Goal: Task Accomplishment & Management: Manage account settings

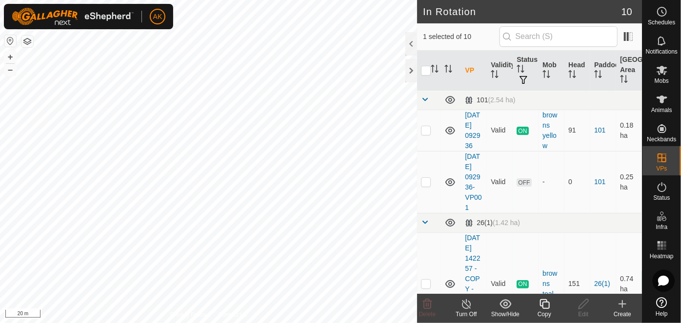
click at [546, 307] on icon at bounding box center [544, 304] width 12 height 12
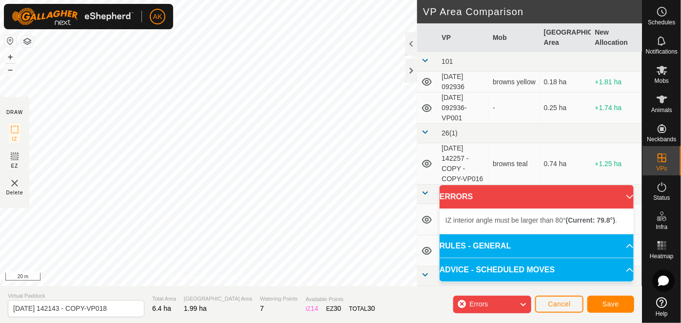
click at [390, 78] on div "IZ interior angle must be larger than 80° (Current: 79.8°) . + – ⇧ i 20 m" at bounding box center [208, 143] width 417 height 286
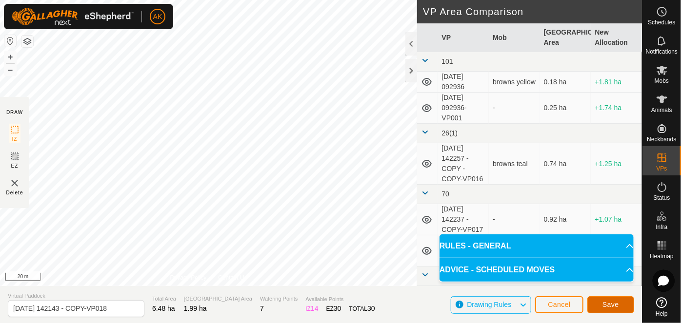
click at [604, 305] on span "Save" at bounding box center [610, 305] width 17 height 8
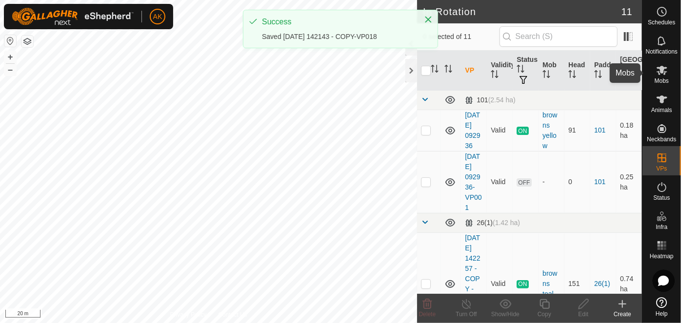
click at [658, 73] on icon at bounding box center [662, 70] width 12 height 12
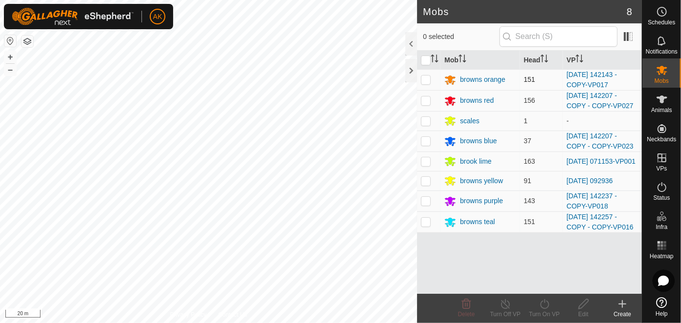
click at [428, 79] on p-checkbox at bounding box center [426, 80] width 10 height 8
checkbox input "true"
click at [543, 304] on icon at bounding box center [544, 304] width 12 height 12
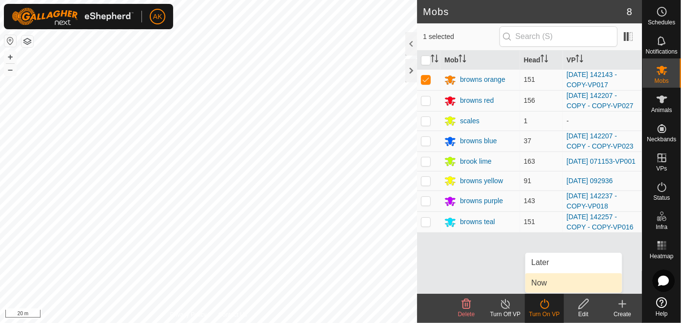
click at [546, 286] on link "Now" at bounding box center [573, 284] width 97 height 20
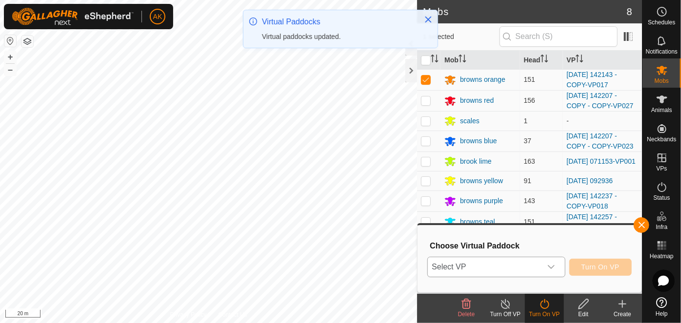
click at [547, 265] on icon "dropdown trigger" at bounding box center [551, 267] width 8 height 8
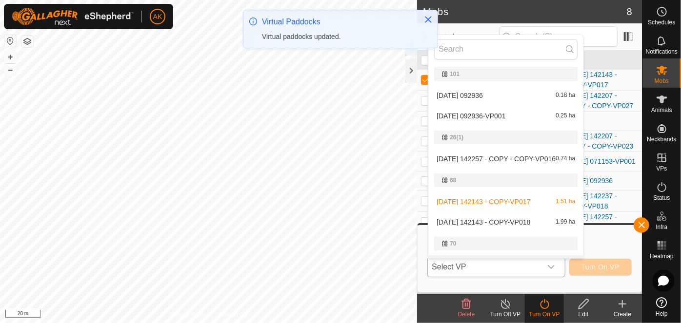
scroll to position [17, 0]
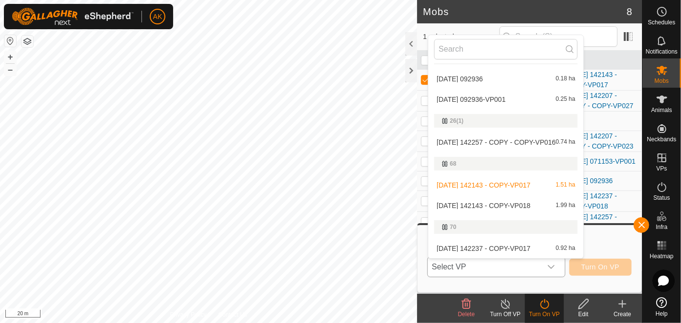
click at [508, 203] on li "2025-08-12 142143 - COPY-VP018 1.99 ha" at bounding box center [505, 206] width 155 height 20
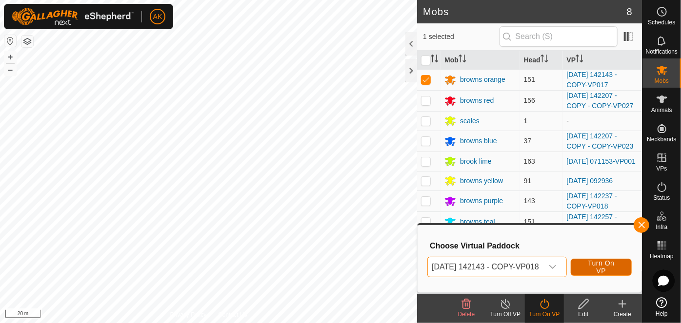
click at [593, 267] on button "Turn On VP" at bounding box center [600, 267] width 61 height 17
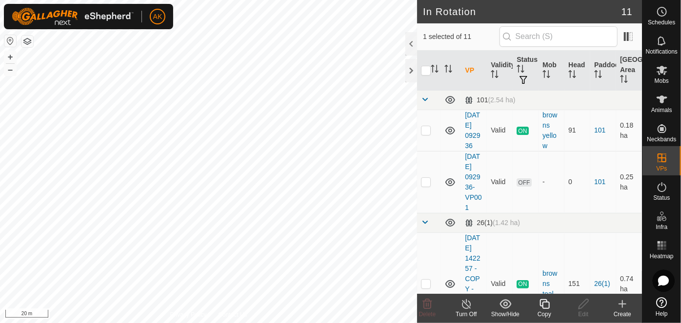
click at [546, 308] on icon at bounding box center [544, 304] width 12 height 12
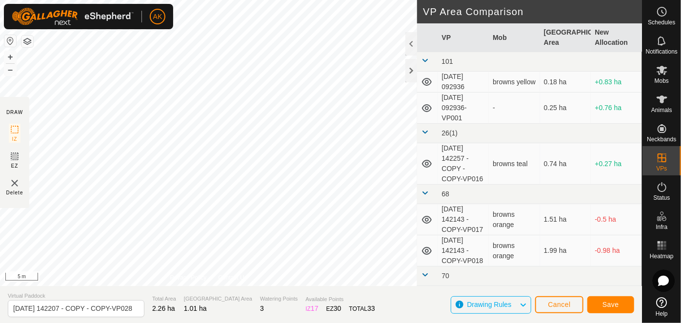
click at [117, 22] on div "AK Schedules Notifications Mobs Animals Neckbands VPs Status Infra Heatmap Help…" at bounding box center [340, 161] width 681 height 323
click at [605, 307] on span "Save" at bounding box center [610, 305] width 17 height 8
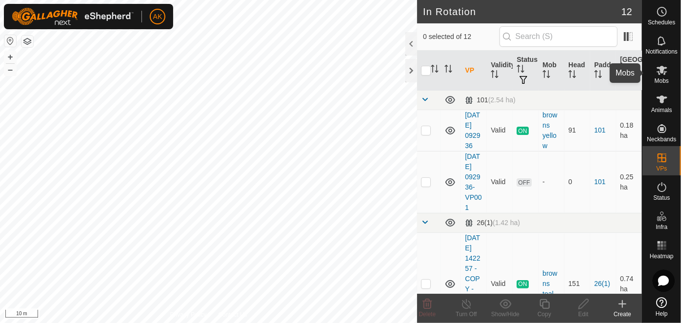
click at [659, 72] on icon at bounding box center [662, 70] width 12 height 12
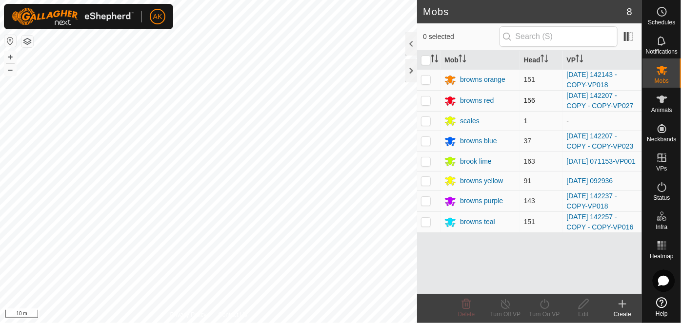
click at [428, 100] on p-checkbox at bounding box center [426, 101] width 10 height 8
checkbox input "true"
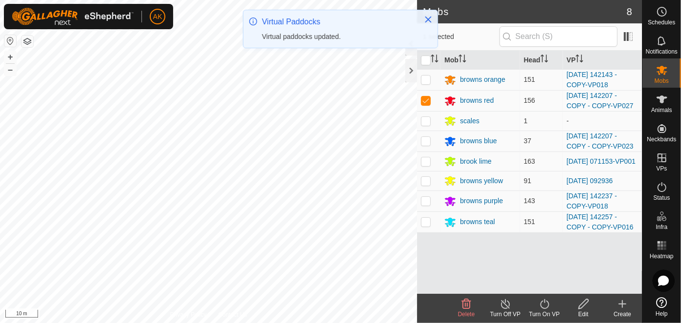
click at [542, 303] on icon at bounding box center [544, 304] width 12 height 12
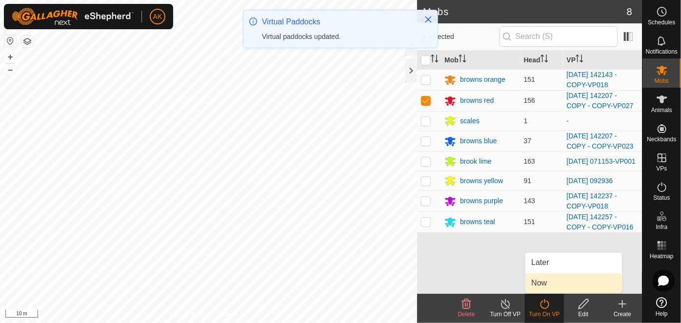
click at [546, 279] on link "Now" at bounding box center [573, 284] width 97 height 20
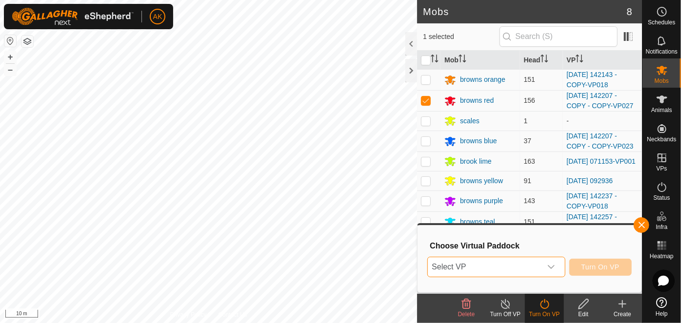
click at [510, 269] on span "Select VP" at bounding box center [484, 267] width 113 height 20
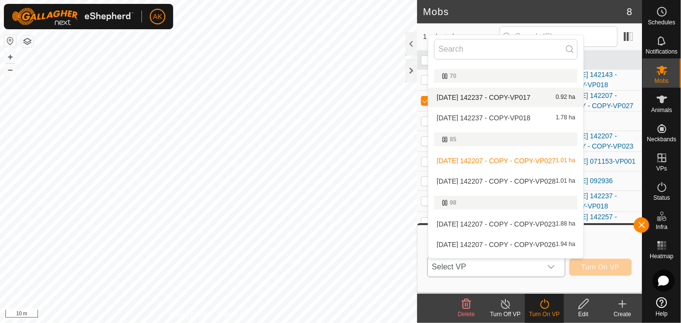
scroll to position [194, 0]
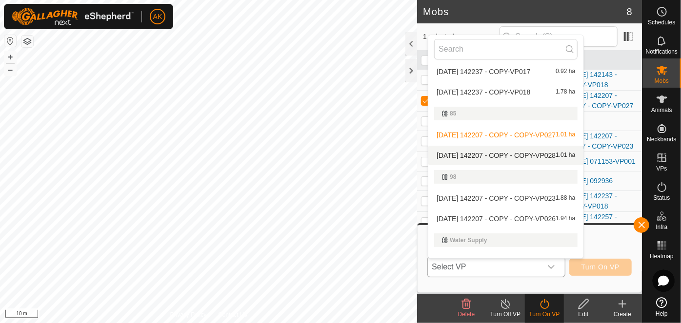
click at [504, 155] on li "2025-08-12 142207 - COPY - COPY-VP028 1.01 ha" at bounding box center [505, 156] width 155 height 20
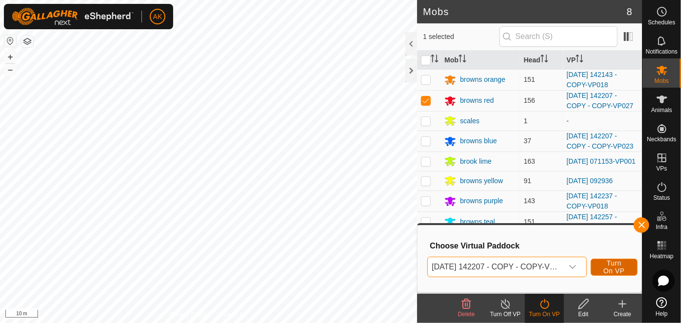
click at [625, 268] on span "Turn On VP" at bounding box center [614, 267] width 22 height 16
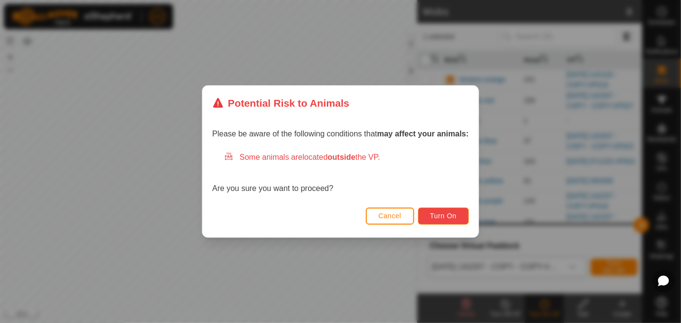
click at [444, 213] on span "Turn On" at bounding box center [443, 216] width 26 height 8
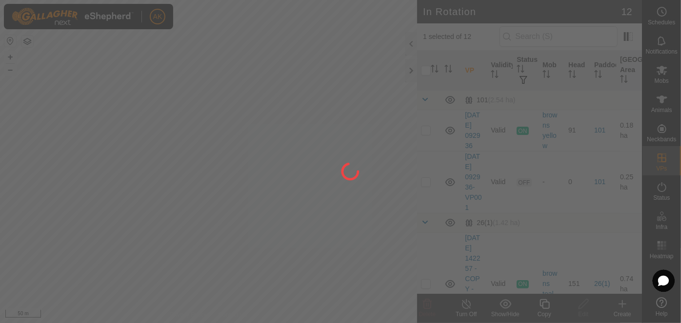
click at [263, 150] on div at bounding box center [340, 161] width 681 height 323
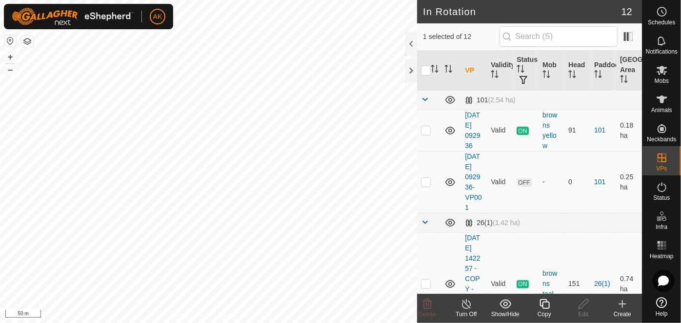
checkbox input "true"
checkbox input "false"
click at [430, 307] on icon at bounding box center [427, 304] width 9 height 10
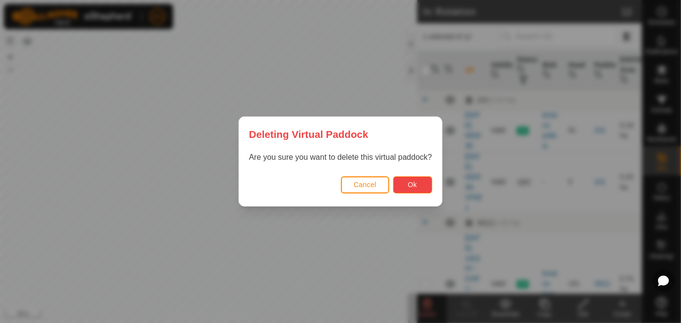
click at [412, 185] on span "Ok" at bounding box center [412, 185] width 9 height 8
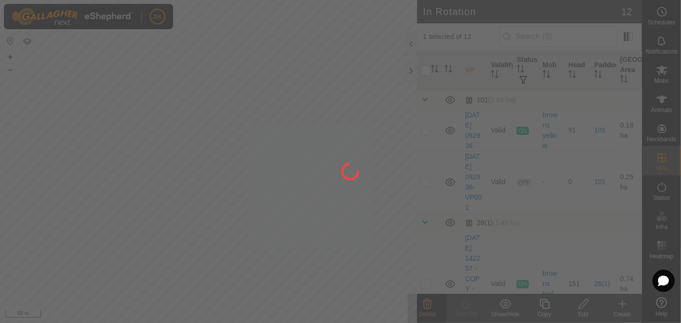
checkbox input "false"
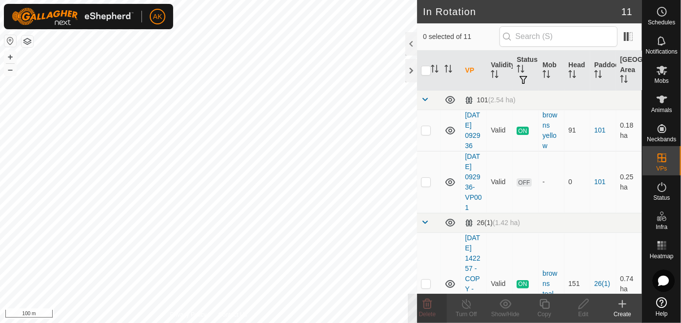
checkbox input "true"
click at [539, 306] on icon at bounding box center [544, 304] width 12 height 12
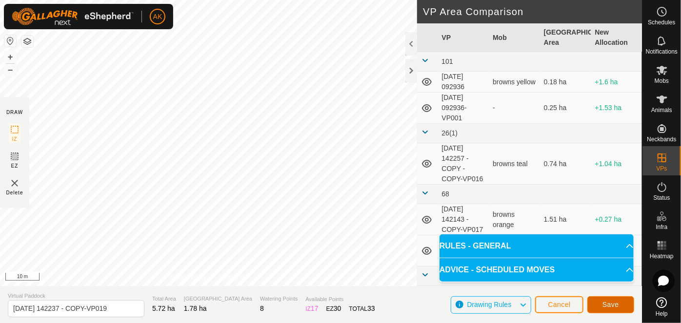
click at [607, 306] on span "Save" at bounding box center [610, 305] width 17 height 8
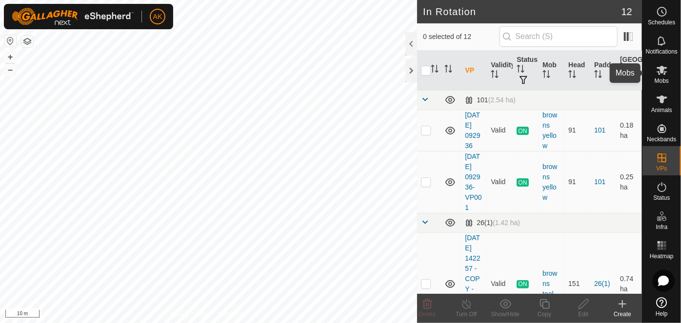
click at [659, 76] on icon at bounding box center [662, 70] width 12 height 12
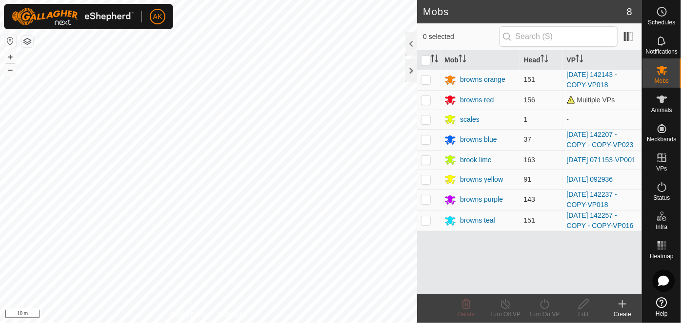
click at [430, 199] on p-checkbox at bounding box center [426, 199] width 10 height 8
checkbox input "true"
click at [548, 305] on icon at bounding box center [544, 304] width 9 height 10
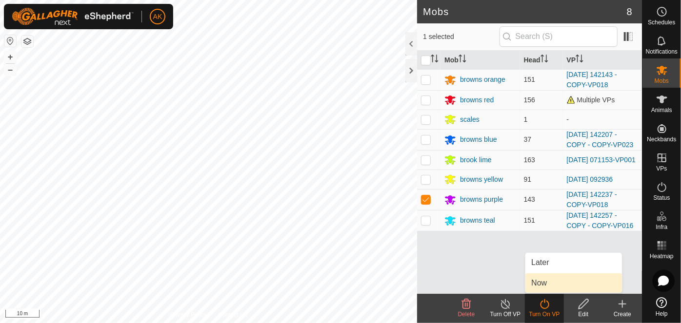
click at [551, 291] on link "Now" at bounding box center [573, 284] width 97 height 20
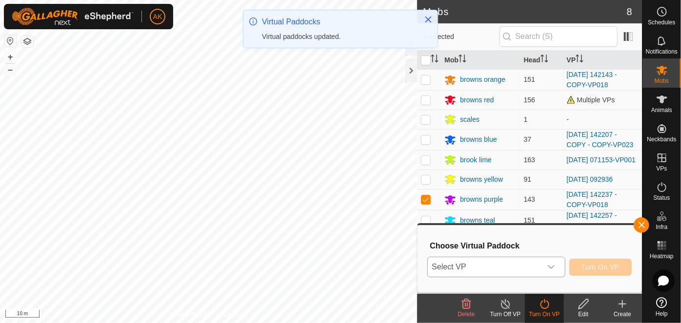
click at [556, 269] on div "dropdown trigger" at bounding box center [551, 267] width 20 height 20
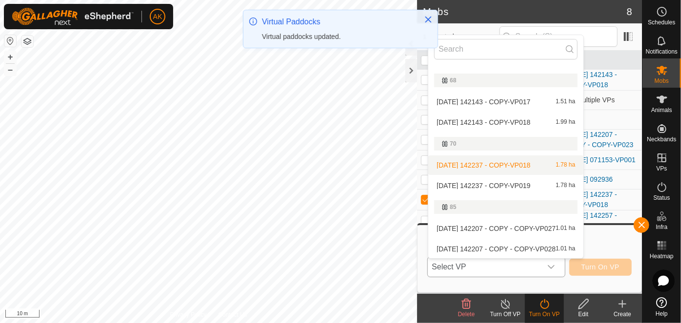
scroll to position [105, 0]
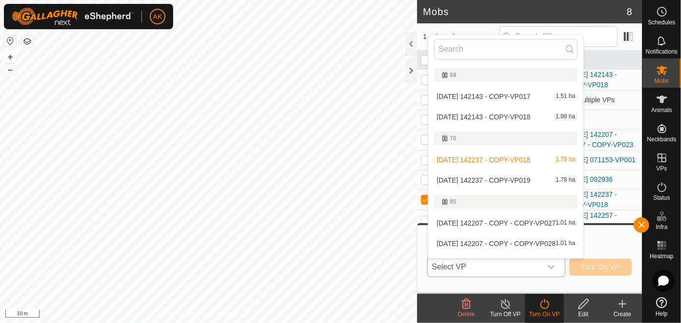
click at [497, 176] on li "2025-08-12 142237 - COPY-VP019 1.78 ha" at bounding box center [505, 181] width 155 height 20
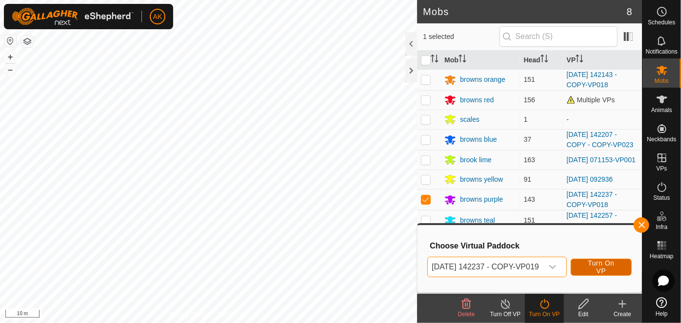
click at [609, 270] on span "Turn On VP" at bounding box center [601, 267] width 37 height 16
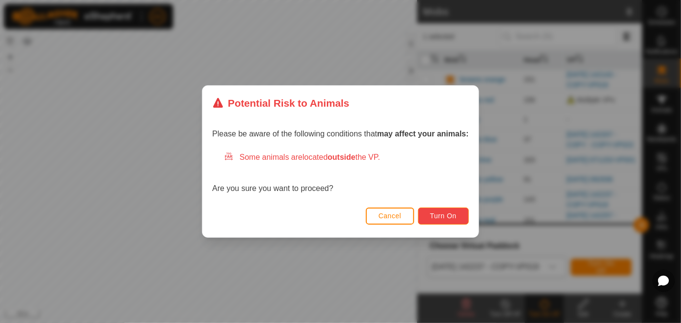
click at [443, 219] on span "Turn On" at bounding box center [443, 216] width 26 height 8
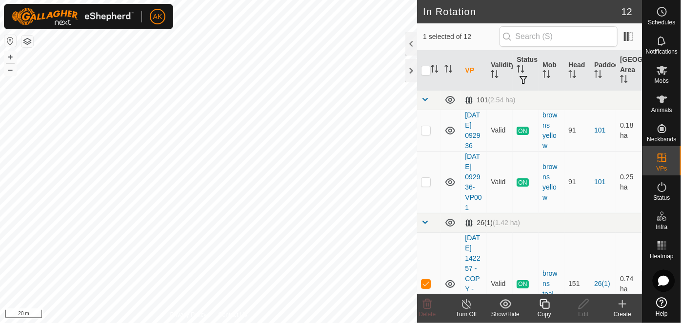
click at [543, 307] on icon at bounding box center [544, 304] width 12 height 12
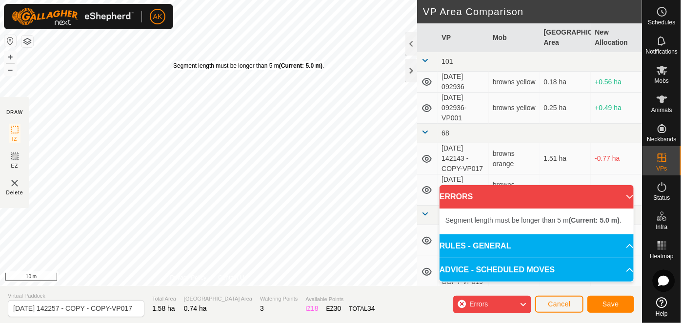
click at [173, 61] on div "Segment length must be longer than 5 m (Current: 5.0 m) ." at bounding box center [248, 65] width 151 height 9
click at [281, 20] on div "Segment length must be longer than 5 m (Current: 4.9 m) ." at bounding box center [356, 24] width 151 height 9
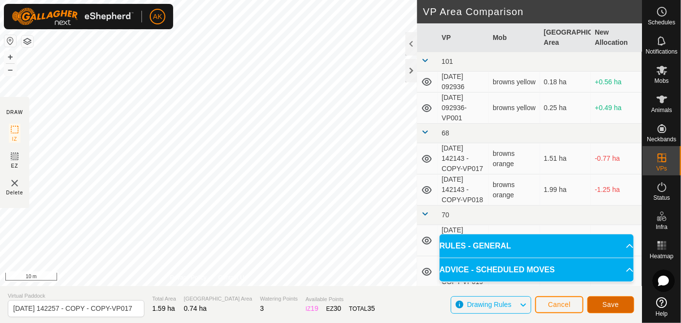
click at [603, 306] on span "Save" at bounding box center [610, 305] width 17 height 8
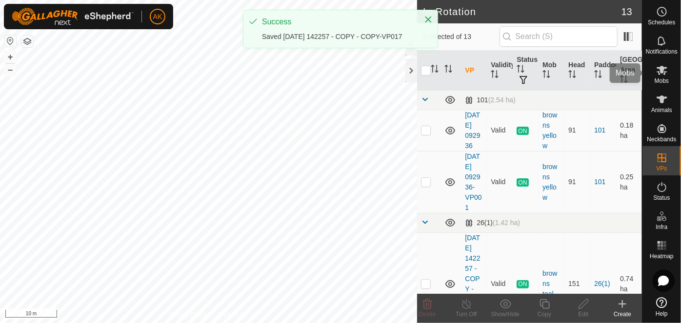
click at [664, 77] on es-mob-svg-icon at bounding box center [662, 70] width 18 height 16
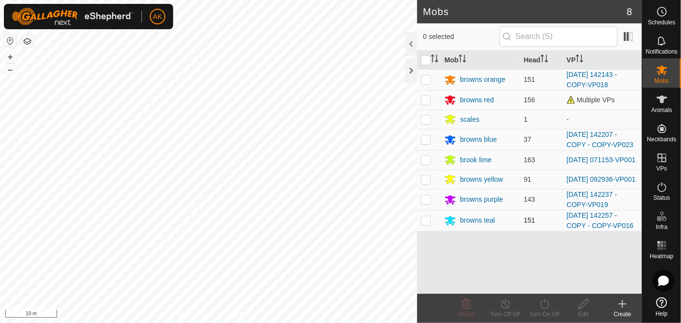
click at [429, 221] on p-checkbox at bounding box center [426, 220] width 10 height 8
checkbox input "true"
click at [543, 306] on icon at bounding box center [544, 304] width 12 height 12
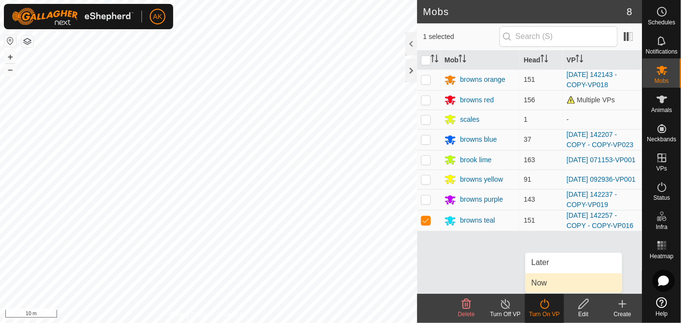
click at [541, 287] on link "Now" at bounding box center [573, 284] width 97 height 20
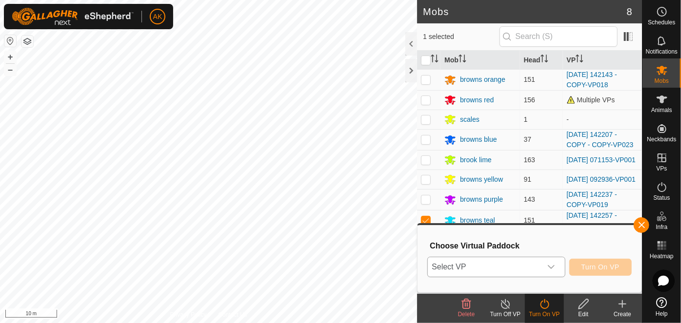
click at [554, 269] on icon "dropdown trigger" at bounding box center [551, 267] width 8 height 8
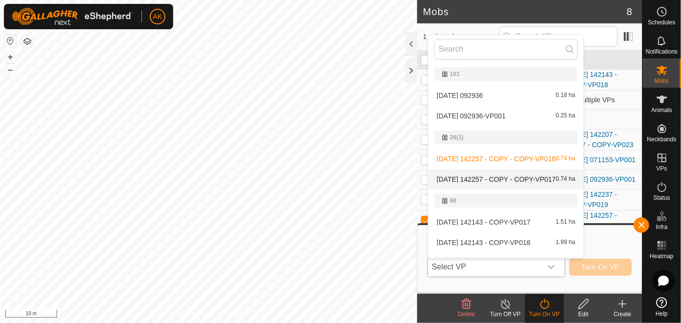
click at [518, 179] on li "2025-08-12 142257 - COPY - COPY-VP017 0.74 ha" at bounding box center [505, 180] width 155 height 20
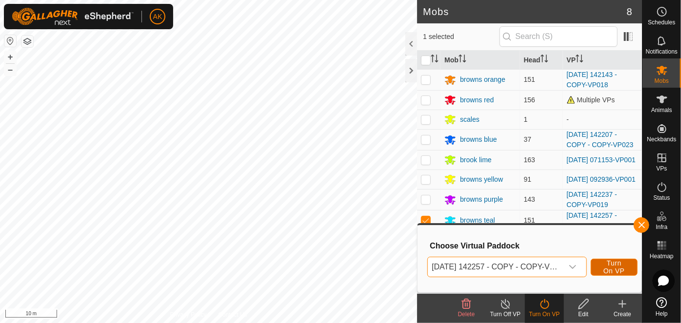
click at [607, 264] on span "Turn On VP" at bounding box center [614, 267] width 22 height 16
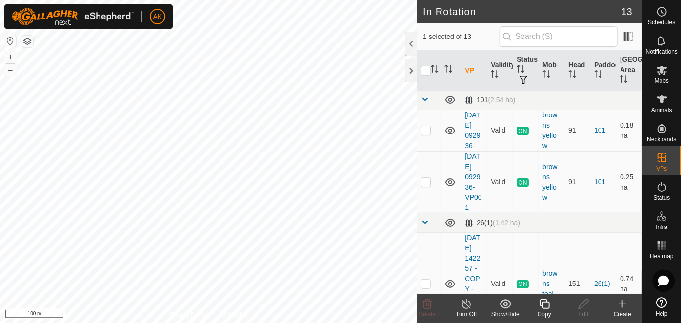
click at [547, 307] on icon at bounding box center [544, 304] width 12 height 12
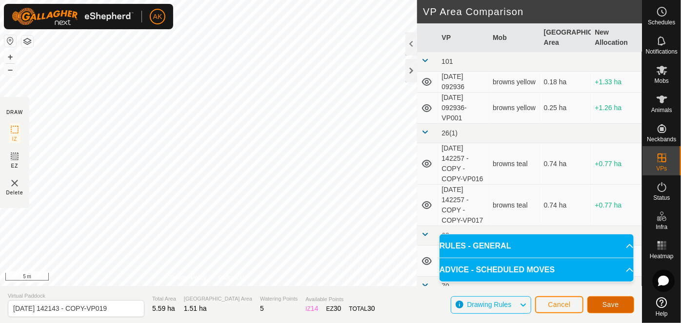
click at [613, 303] on span "Save" at bounding box center [610, 305] width 17 height 8
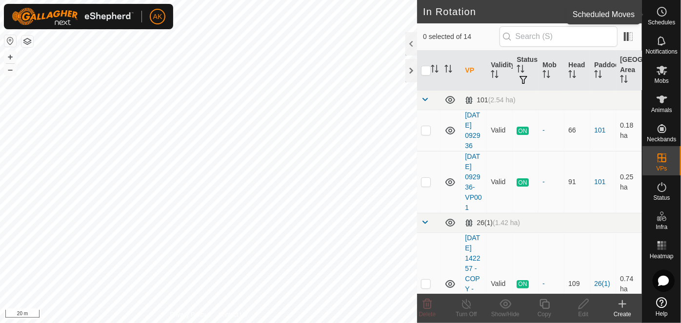
click at [665, 16] on icon at bounding box center [662, 12] width 12 height 12
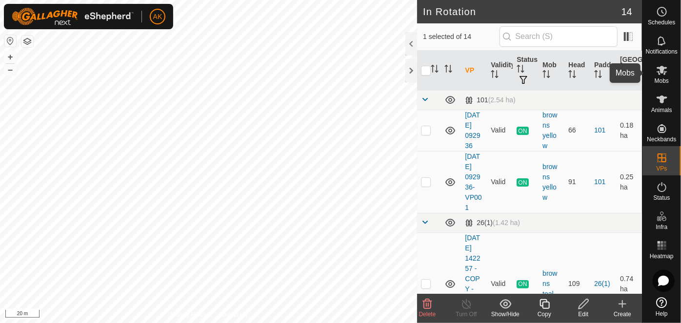
click at [662, 73] on icon at bounding box center [661, 70] width 11 height 9
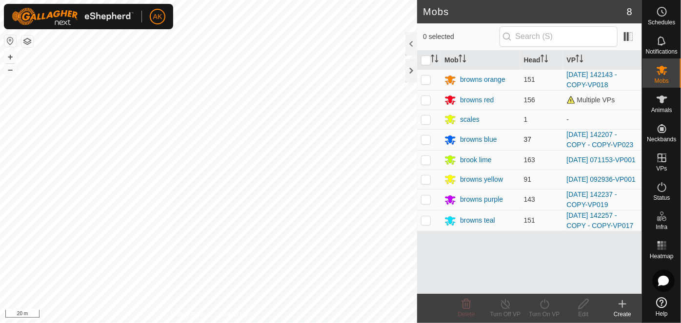
drag, startPoint x: 427, startPoint y: 139, endPoint x: 434, endPoint y: 143, distance: 7.6
click at [427, 139] on p-checkbox at bounding box center [426, 140] width 10 height 8
checkbox input "true"
click at [546, 307] on icon at bounding box center [544, 304] width 12 height 12
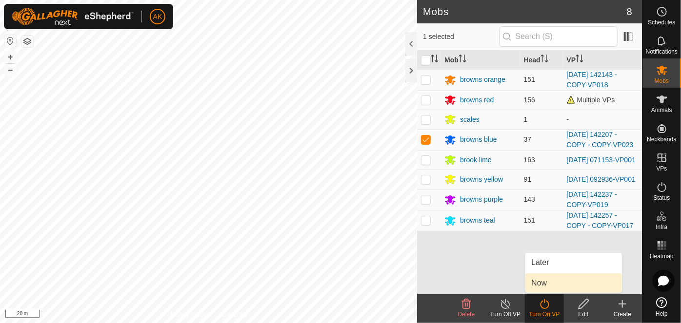
click at [543, 287] on link "Now" at bounding box center [573, 284] width 97 height 20
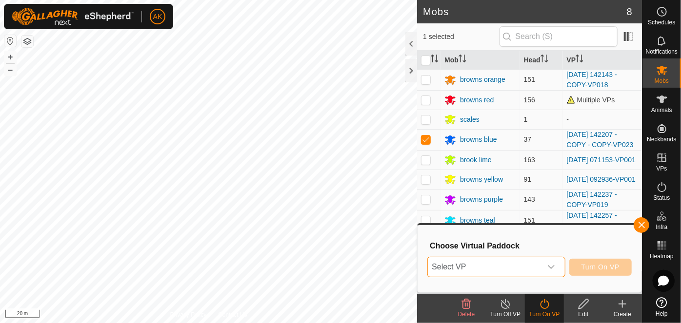
click at [499, 267] on span "Select VP" at bounding box center [484, 267] width 113 height 20
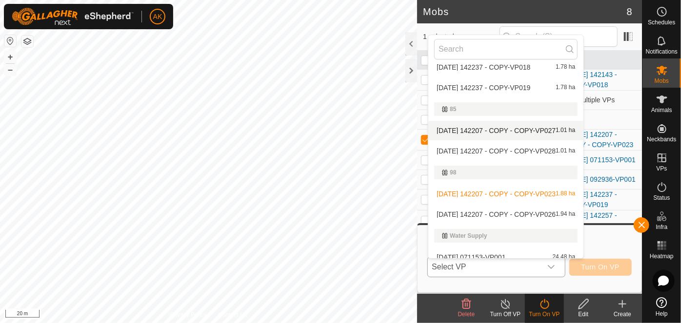
scroll to position [247, 0]
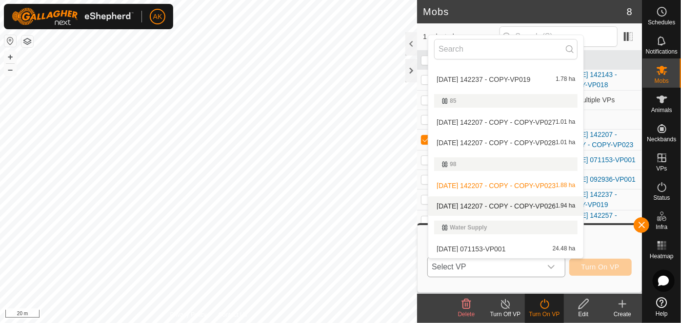
click at [489, 205] on li "2025-08-12 142207 - COPY - COPY-VP026 1.94 ha" at bounding box center [505, 206] width 155 height 20
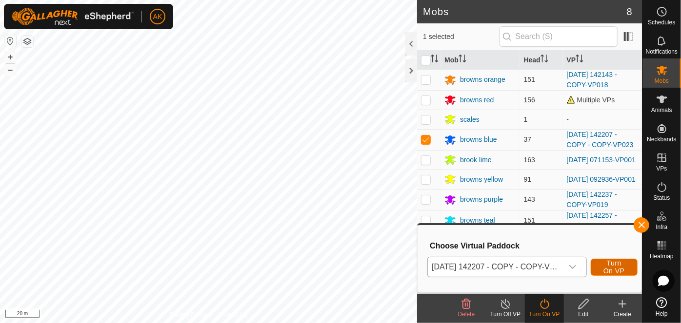
click at [609, 269] on span "Turn On VP" at bounding box center [614, 267] width 22 height 16
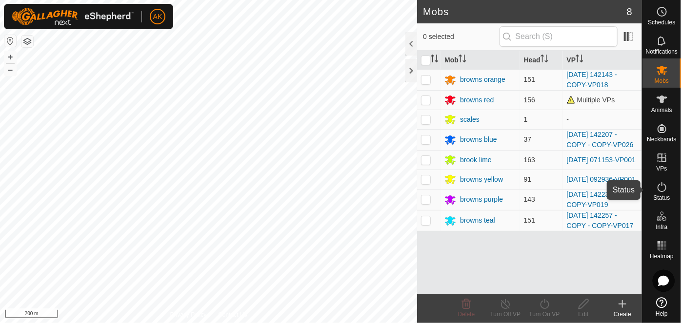
click at [659, 190] on icon at bounding box center [661, 187] width 9 height 10
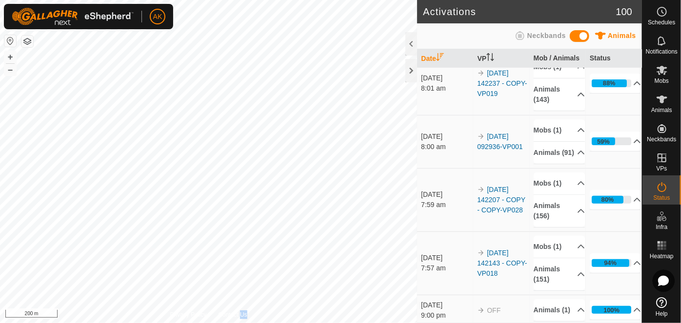
scroll to position [177, 0]
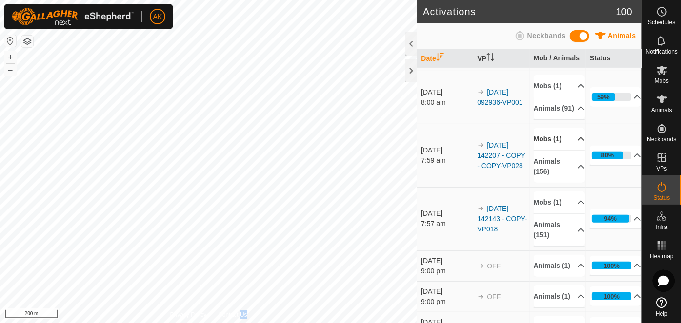
click at [556, 150] on p-accordion-header "Mobs (1)" at bounding box center [559, 139] width 52 height 22
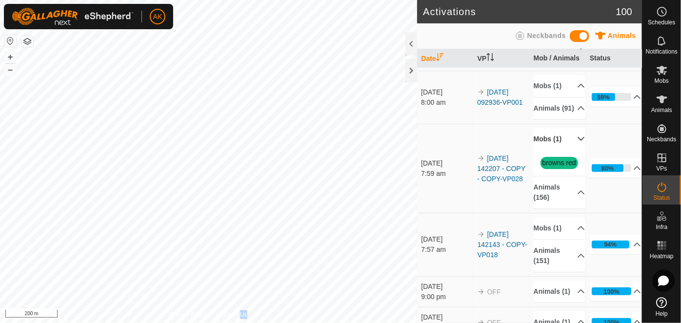
click at [556, 150] on p-accordion-header "Mobs (1)" at bounding box center [559, 139] width 52 height 22
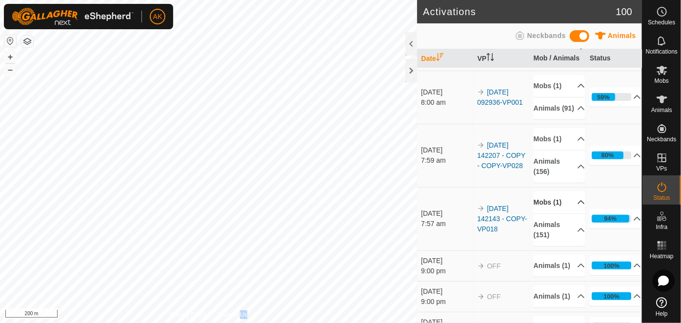
click at [550, 214] on p-accordion-header "Mobs (1)" at bounding box center [559, 203] width 52 height 22
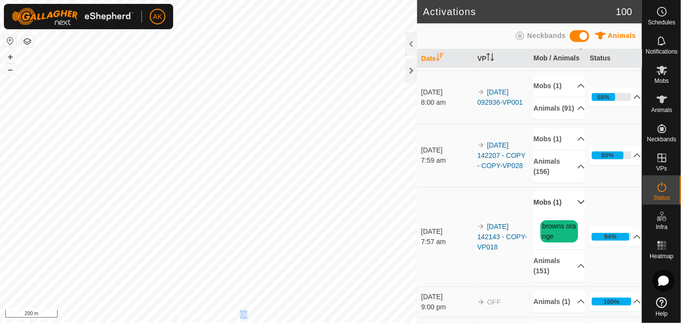
click at [550, 214] on p-accordion-header "Mobs (1)" at bounding box center [559, 203] width 52 height 22
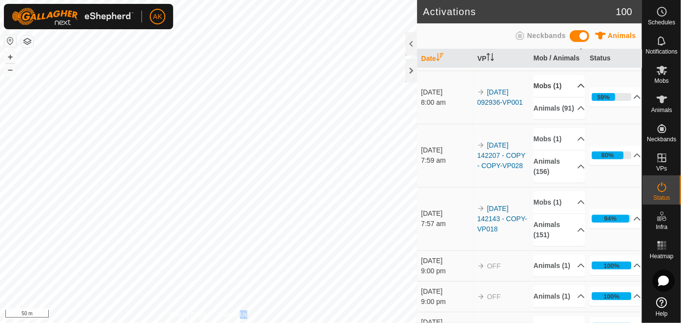
click at [551, 90] on p-accordion-header "Mobs (1)" at bounding box center [559, 86] width 52 height 22
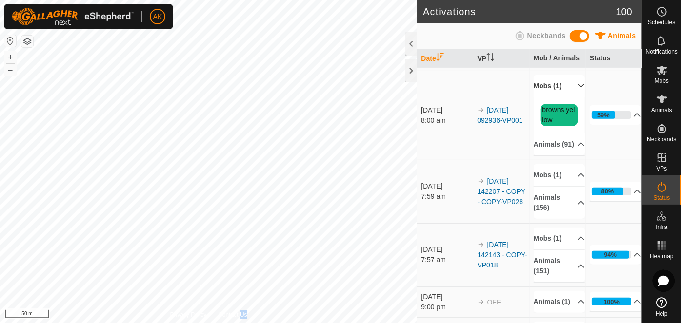
click at [551, 97] on p-accordion-header "Mobs (1)" at bounding box center [559, 86] width 52 height 22
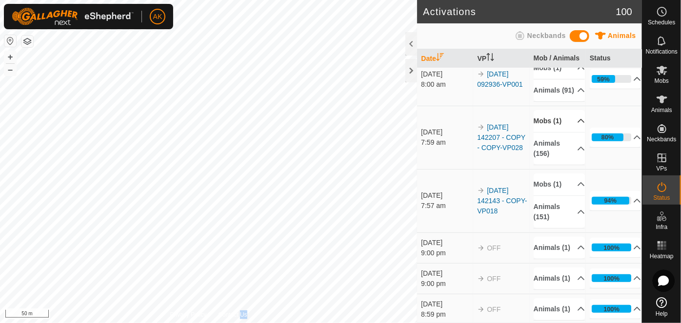
scroll to position [221, 0]
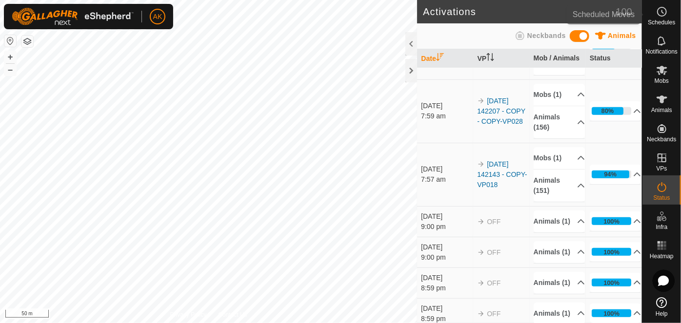
click at [661, 12] on icon at bounding box center [662, 12] width 12 height 12
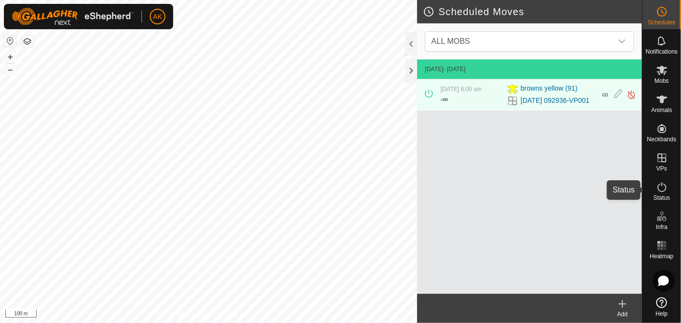
click at [658, 190] on icon at bounding box center [661, 187] width 9 height 10
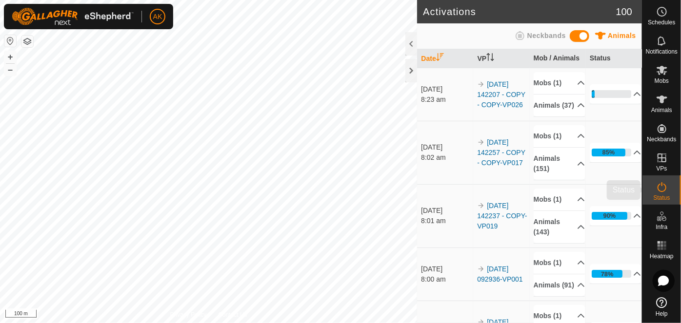
click at [661, 192] on icon at bounding box center [661, 187] width 9 height 10
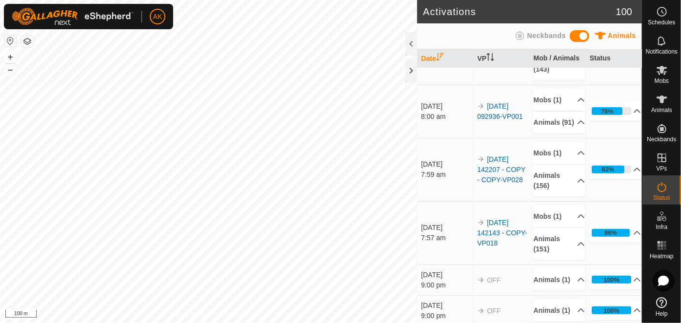
scroll to position [177, 0]
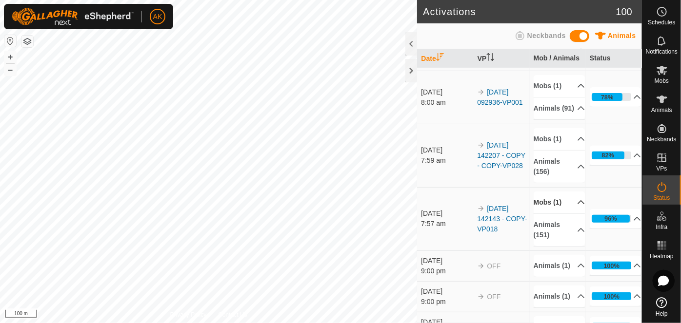
click at [550, 214] on p-accordion-header "Mobs (1)" at bounding box center [559, 203] width 52 height 22
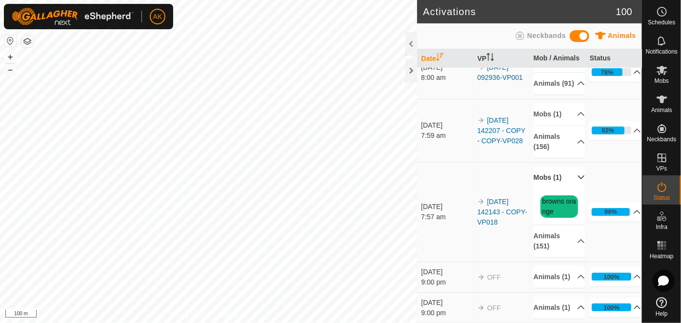
scroll to position [221, 0]
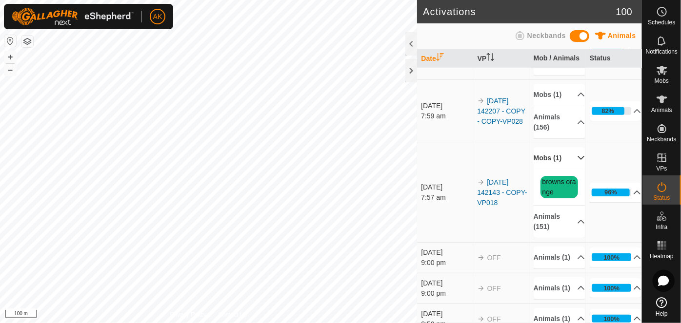
click at [552, 169] on p-accordion-header "Mobs (1)" at bounding box center [559, 158] width 52 height 22
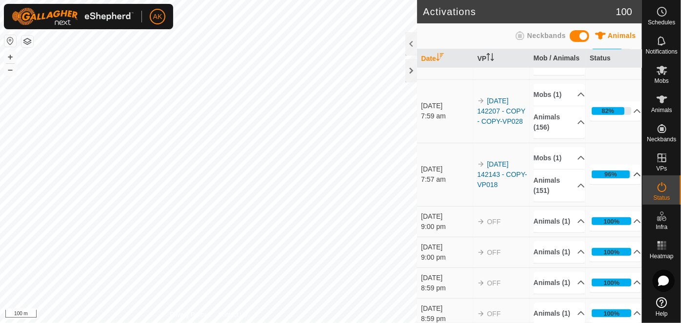
click at [633, 178] on icon at bounding box center [637, 175] width 8 height 8
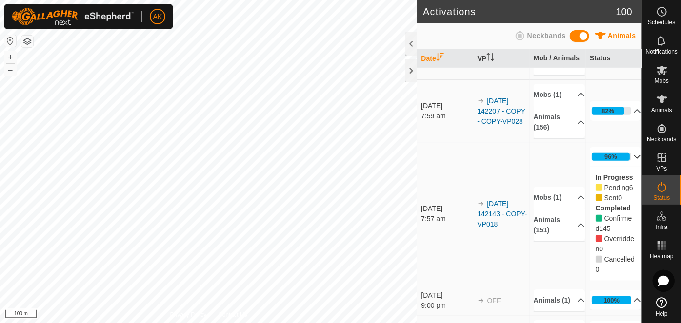
click at [625, 167] on p-accordion-header "96%" at bounding box center [615, 157] width 52 height 20
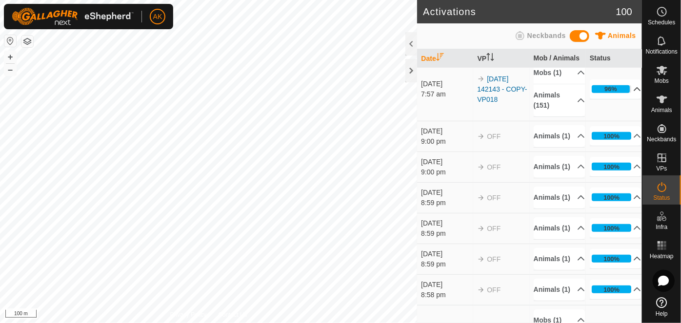
scroll to position [310, 0]
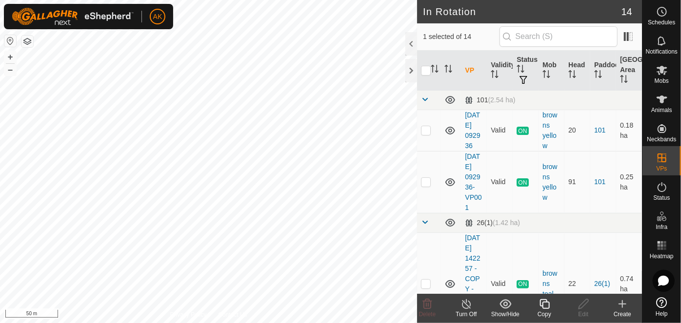
click at [542, 309] on icon at bounding box center [544, 304] width 12 height 12
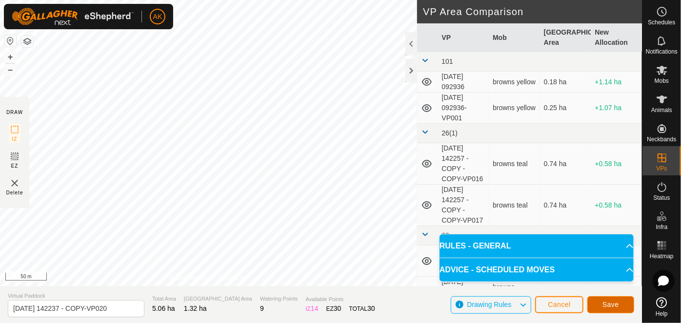
click at [614, 303] on span "Save" at bounding box center [610, 305] width 17 height 8
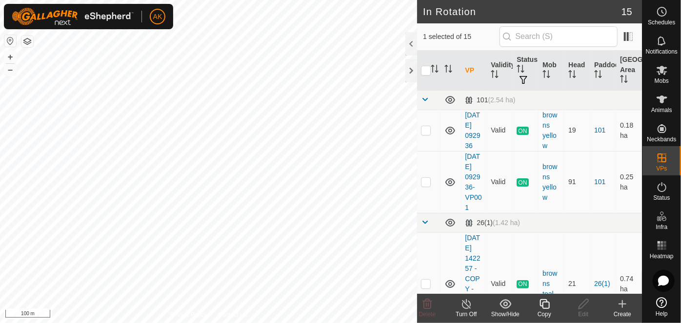
checkbox input "false"
checkbox input "true"
checkbox input "false"
click at [551, 299] on copy-svg-icon at bounding box center [544, 304] width 39 height 12
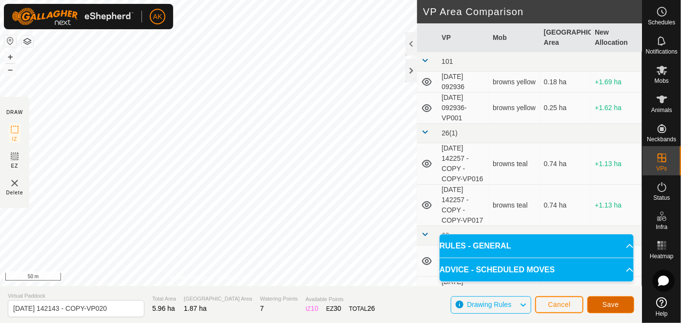
click at [608, 304] on span "Save" at bounding box center [610, 305] width 17 height 8
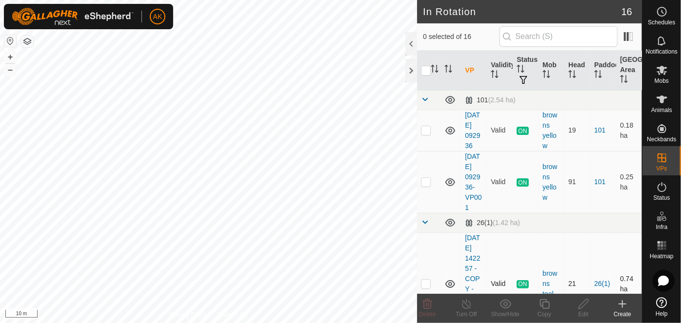
checkbox input "true"
click at [548, 304] on icon at bounding box center [544, 304] width 10 height 10
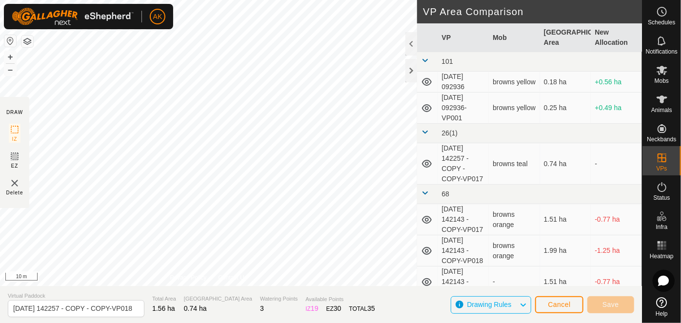
click at [421, 306] on div "DRAW IZ EZ Delete Privacy Policy Contact Us + – ⇧ i 10 m VP Area Comparison VP …" at bounding box center [321, 161] width 642 height 323
click at [609, 301] on span "Save" at bounding box center [610, 305] width 17 height 8
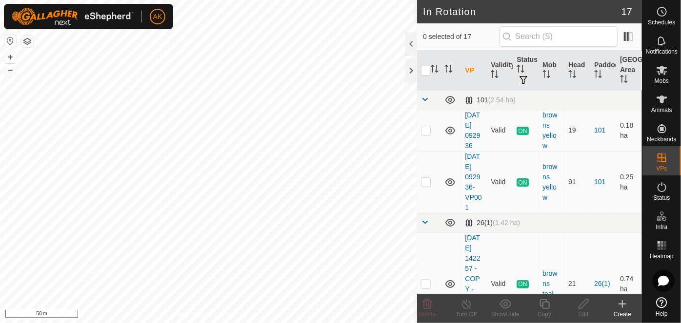
checkbox input "true"
click at [546, 307] on icon at bounding box center [544, 304] width 12 height 12
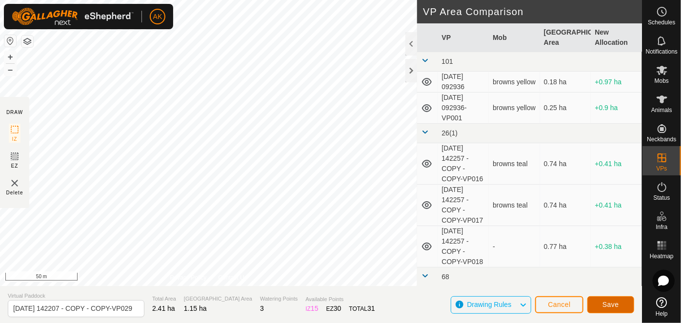
click at [611, 301] on span "Save" at bounding box center [610, 305] width 17 height 8
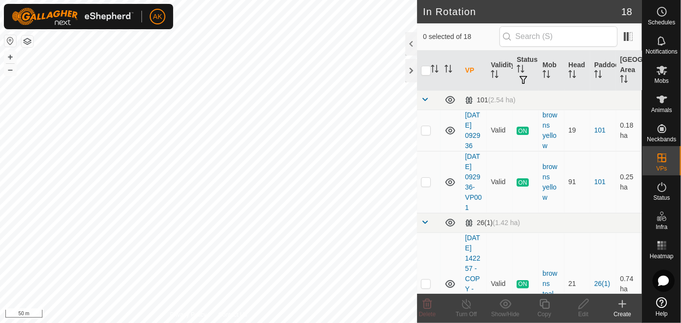
click at [347, 323] on html "AK Schedules Notifications Mobs Animals Neckbands VPs Status Infra Heatmap Help…" at bounding box center [340, 161] width 681 height 323
checkbox input "true"
click at [546, 303] on icon at bounding box center [544, 304] width 12 height 12
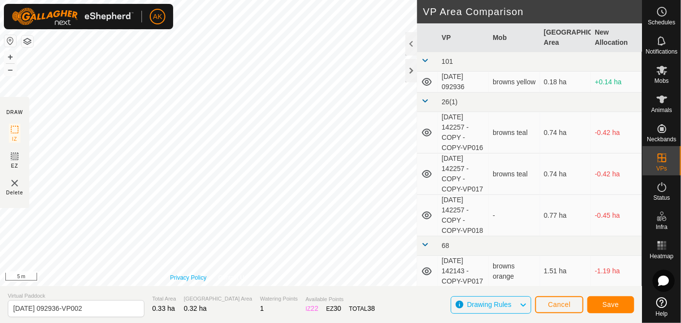
click at [180, 282] on div "Privacy Policy Contact Us + – ⇧ i 5 m" at bounding box center [208, 143] width 417 height 286
click at [611, 302] on span "Save" at bounding box center [610, 305] width 17 height 8
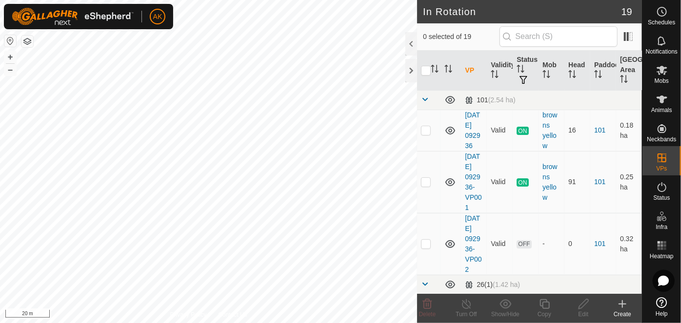
checkbox input "true"
click at [541, 299] on icon at bounding box center [544, 304] width 12 height 12
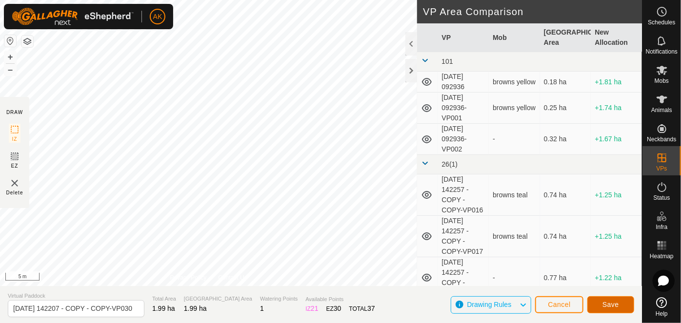
click at [619, 301] on button "Save" at bounding box center [610, 304] width 47 height 17
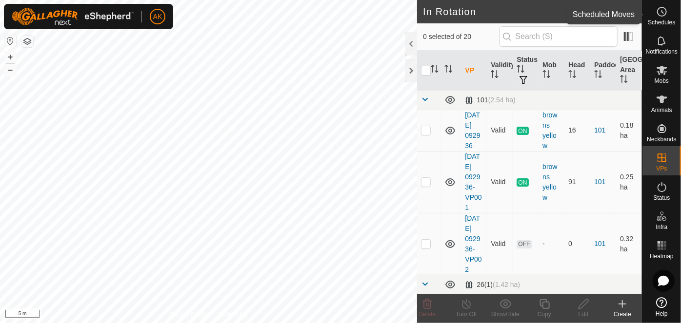
click at [665, 15] on icon at bounding box center [662, 12] width 12 height 12
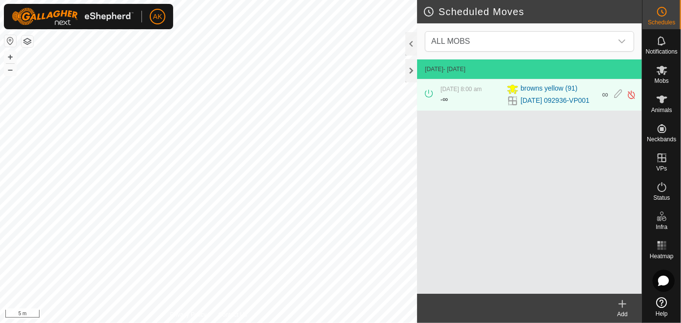
click at [619, 302] on icon at bounding box center [622, 304] width 12 height 12
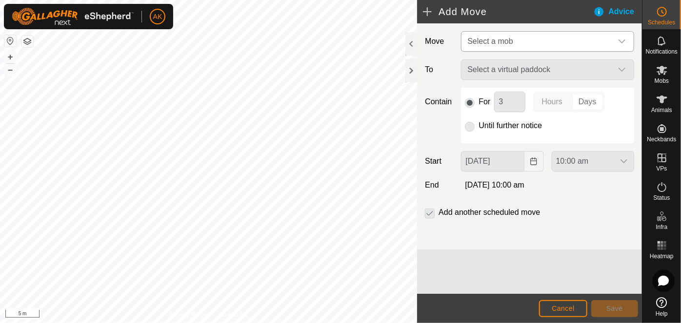
click at [500, 33] on span "Select a mob" at bounding box center [537, 42] width 149 height 20
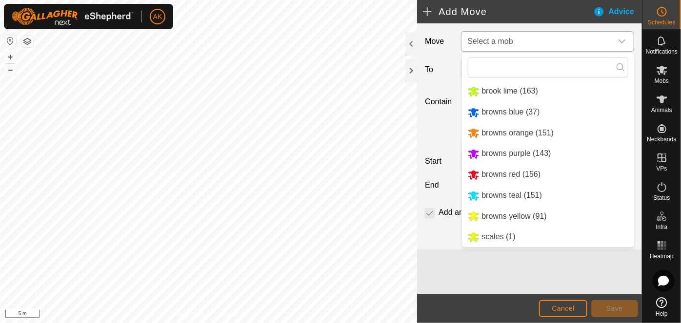
click at [494, 110] on li "browns blue (37)" at bounding box center [548, 112] width 172 height 20
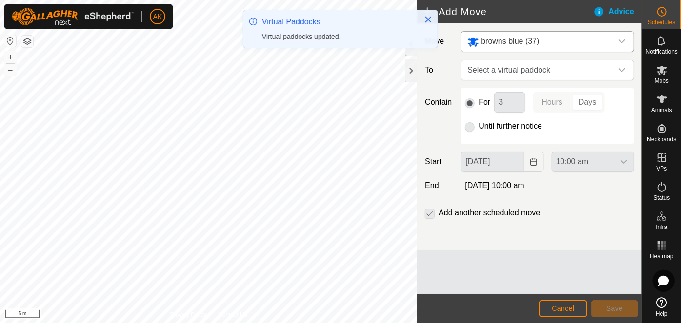
click at [472, 127] on p-radiobutton at bounding box center [470, 126] width 10 height 12
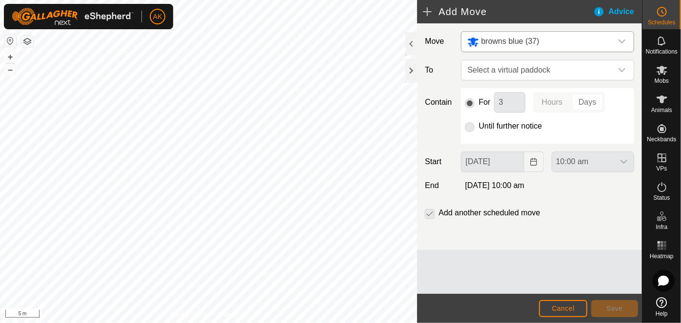
click at [473, 128] on p-radiobutton at bounding box center [470, 126] width 10 height 12
click at [474, 128] on p-radiobutton at bounding box center [470, 126] width 10 height 12
click at [499, 70] on span "Select a virtual paddock" at bounding box center [537, 70] width 149 height 20
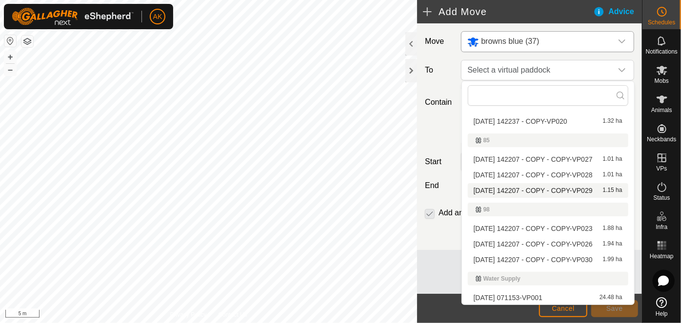
scroll to position [273, 0]
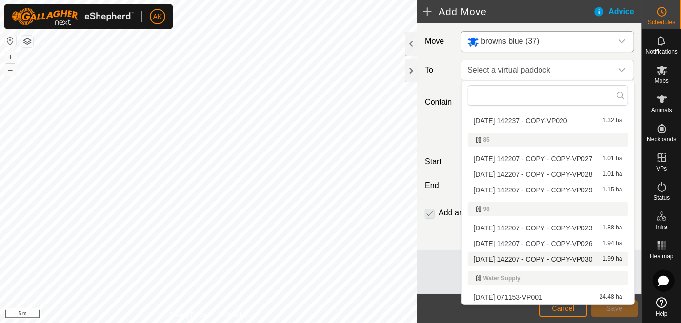
click at [523, 257] on li "[DATE] 142207 - COPY - COPY-VP030 1.99 ha" at bounding box center [548, 259] width 160 height 15
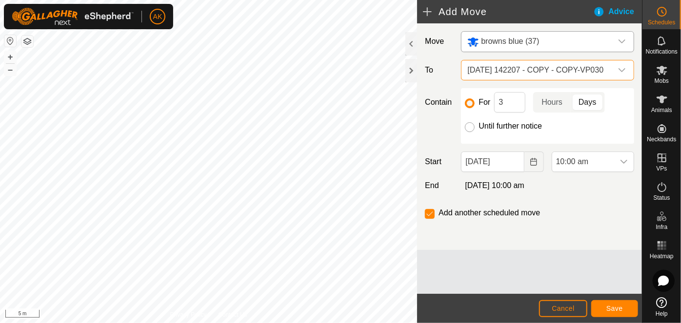
click at [470, 126] on input "Until further notice" at bounding box center [470, 127] width 10 height 10
radio input "true"
checkbox input "false"
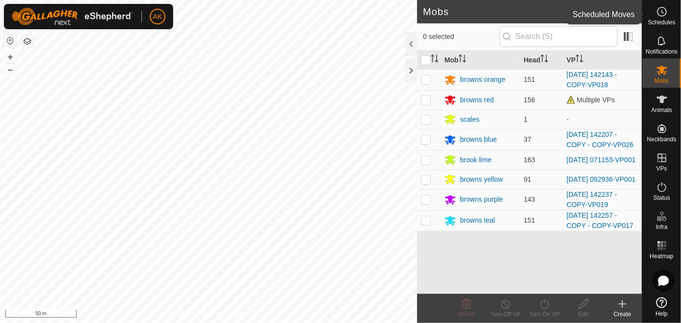
click at [661, 7] on icon at bounding box center [662, 12] width 12 height 12
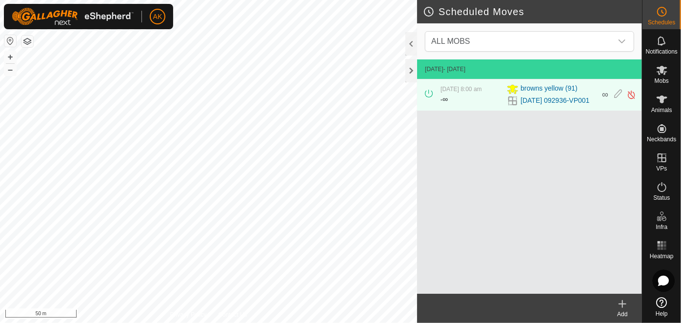
click at [622, 303] on icon at bounding box center [622, 304] width 0 height 7
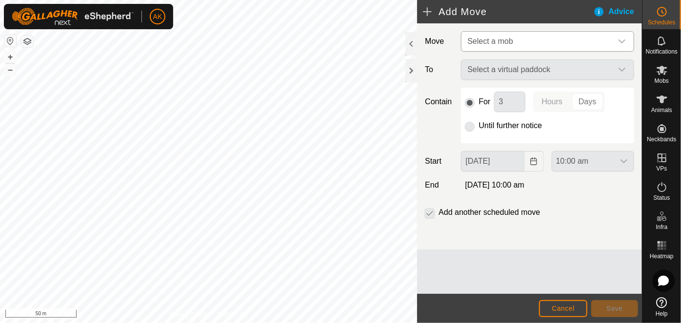
click at [523, 40] on span "Select a mob" at bounding box center [537, 42] width 149 height 20
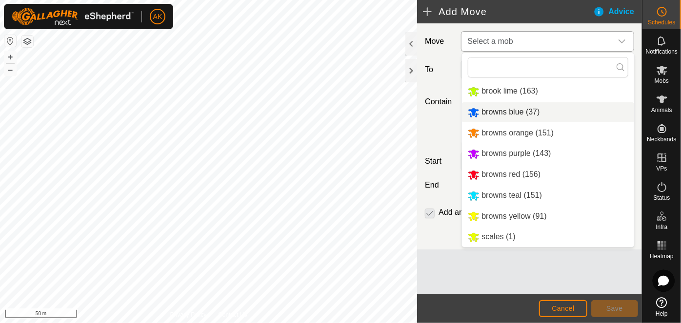
click at [502, 109] on li "browns blue (37)" at bounding box center [548, 112] width 172 height 20
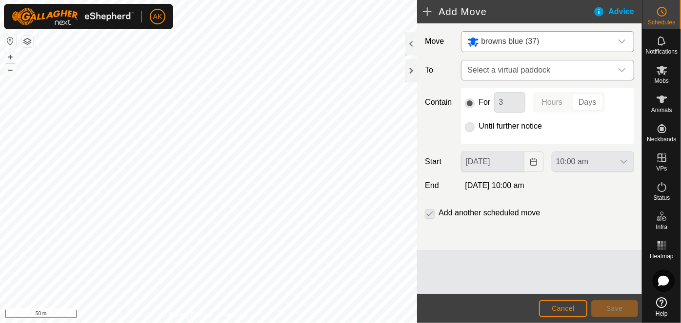
click at [489, 73] on span "Select a virtual paddock" at bounding box center [537, 70] width 149 height 20
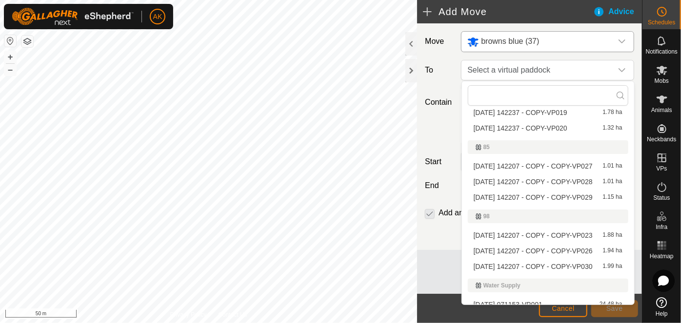
scroll to position [273, 0]
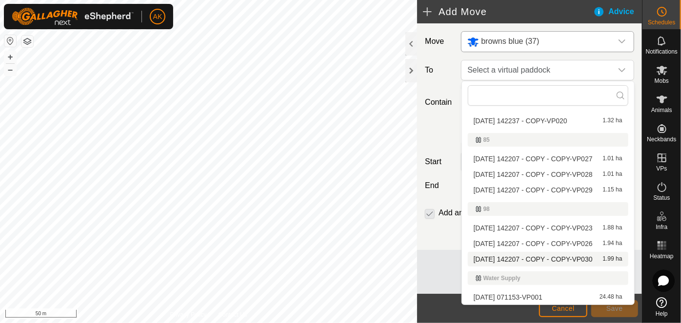
click at [524, 259] on li "[DATE] 142207 - COPY - COPY-VP030 1.99 ha" at bounding box center [548, 259] width 160 height 15
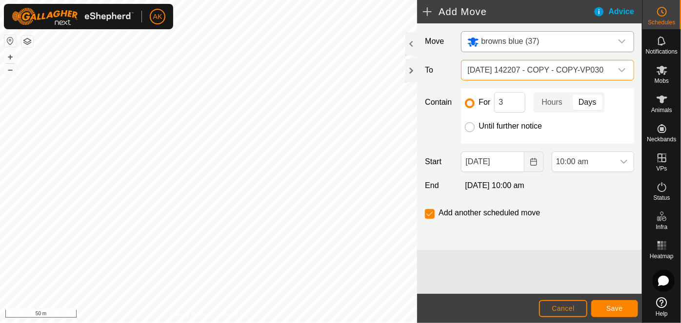
click at [469, 128] on input "Until further notice" at bounding box center [470, 127] width 10 height 10
radio input "true"
checkbox input "false"
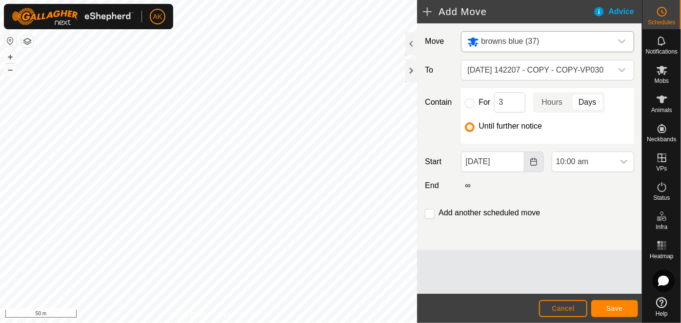
click at [528, 164] on button "Choose Date" at bounding box center [534, 162] width 20 height 20
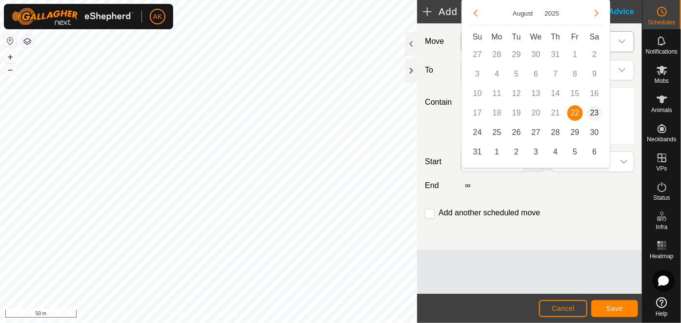
click at [593, 112] on span "23" at bounding box center [594, 113] width 16 height 16
type input "[DATE]"
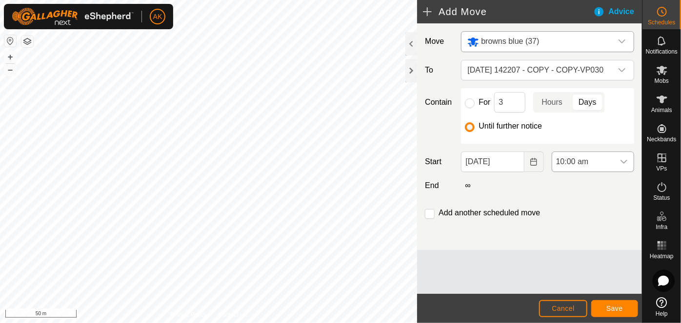
click at [582, 162] on span "10:00 am" at bounding box center [583, 162] width 62 height 20
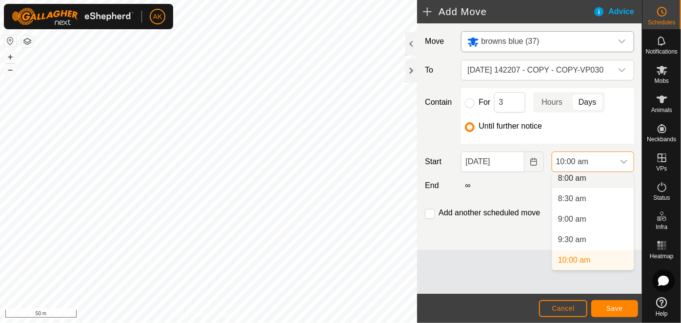
scroll to position [328, 0]
click at [580, 178] on li "8:00 am" at bounding box center [592, 183] width 81 height 20
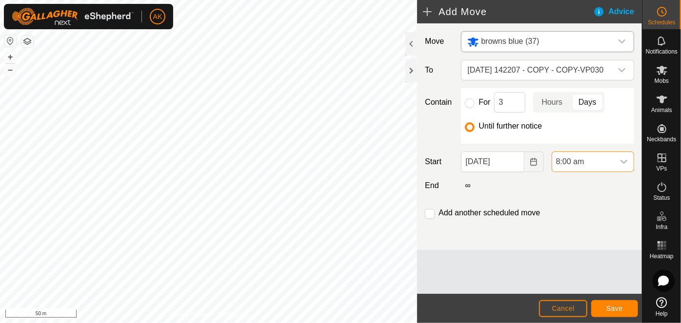
scroll to position [332, 0]
click at [609, 307] on span "Save" at bounding box center [614, 309] width 17 height 8
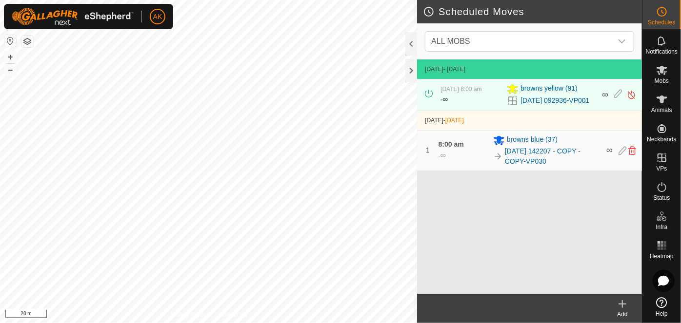
click at [624, 300] on icon at bounding box center [622, 304] width 12 height 12
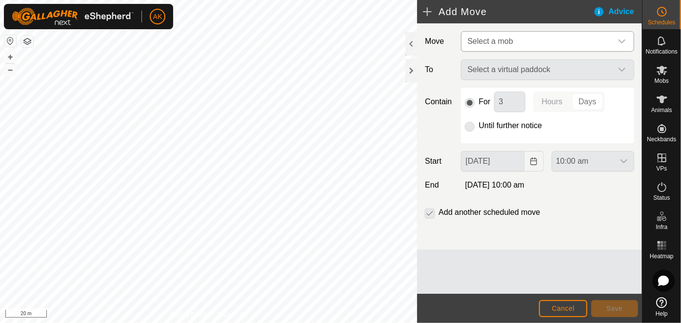
click at [496, 37] on span "Select a mob" at bounding box center [489, 41] width 45 height 8
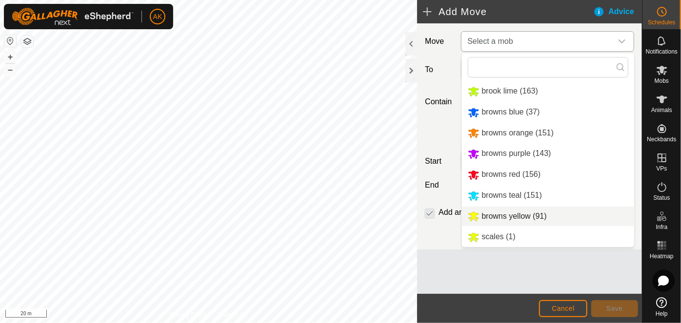
click at [492, 219] on span "browns yellow (91)" at bounding box center [513, 216] width 65 height 8
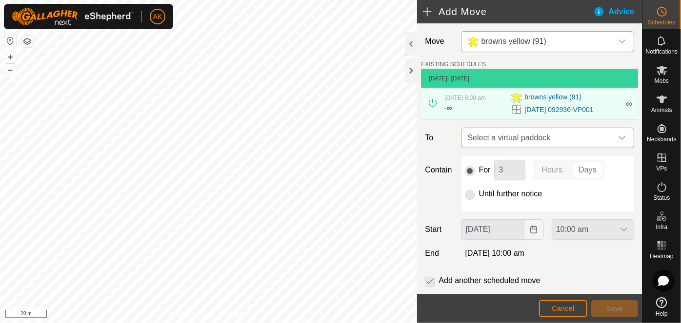
click at [502, 140] on span "Select a virtual paddock" at bounding box center [537, 138] width 149 height 20
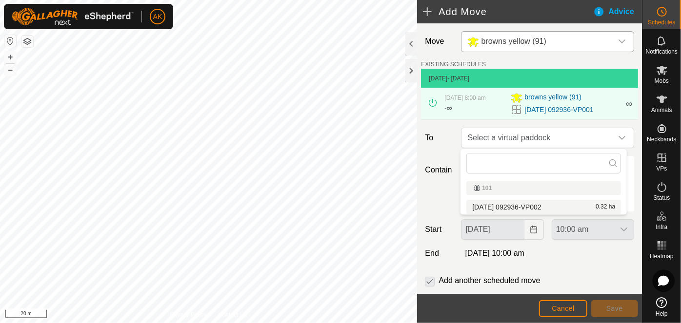
click at [511, 204] on li "[DATE] 092936-VP002 0.32 ha" at bounding box center [543, 207] width 155 height 15
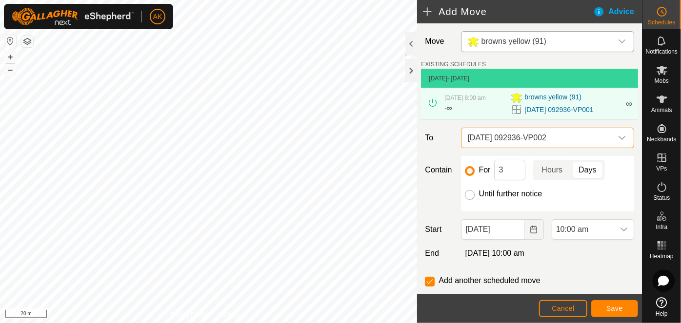
click at [470, 197] on input "Until further notice" at bounding box center [470, 195] width 10 height 10
radio input "true"
checkbox input "false"
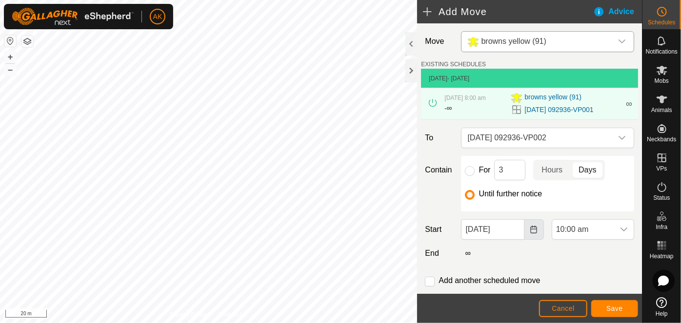
click at [531, 229] on icon "Choose Date" at bounding box center [533, 230] width 8 height 8
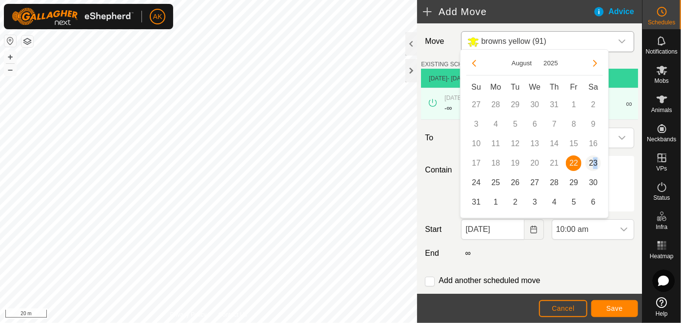
click at [591, 162] on span "23" at bounding box center [593, 164] width 16 height 16
type input "[DATE]"
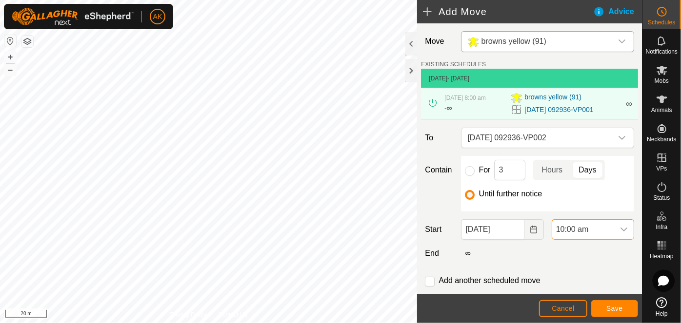
click at [591, 229] on span "10:00 am" at bounding box center [583, 230] width 62 height 20
click at [577, 129] on li "8:00 am" at bounding box center [587, 132] width 79 height 20
click at [619, 308] on span "Save" at bounding box center [614, 309] width 17 height 8
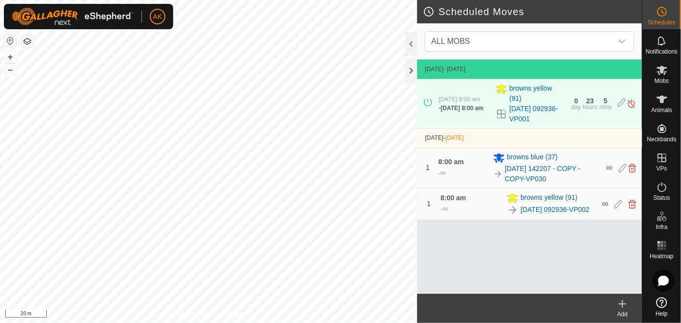
click at [622, 307] on icon at bounding box center [622, 304] width 0 height 7
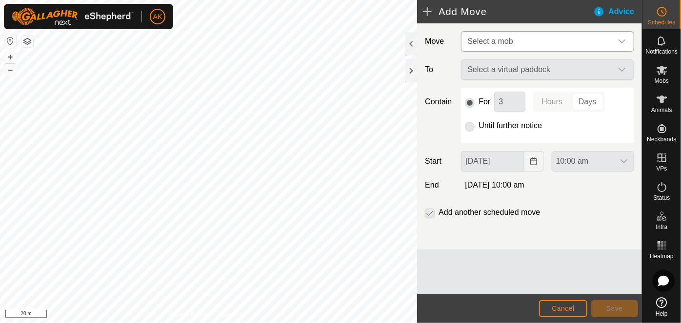
click at [505, 41] on span "Select a mob" at bounding box center [489, 41] width 45 height 8
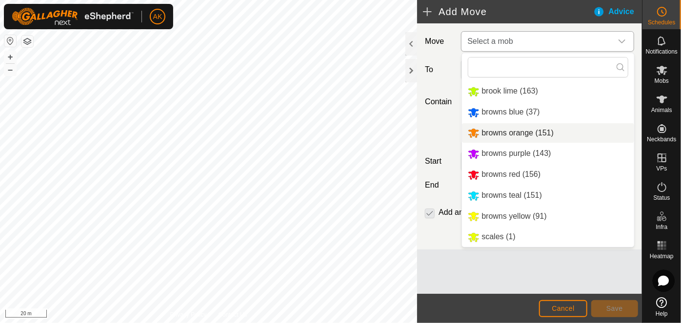
click at [503, 130] on li "browns orange (151)" at bounding box center [548, 133] width 172 height 20
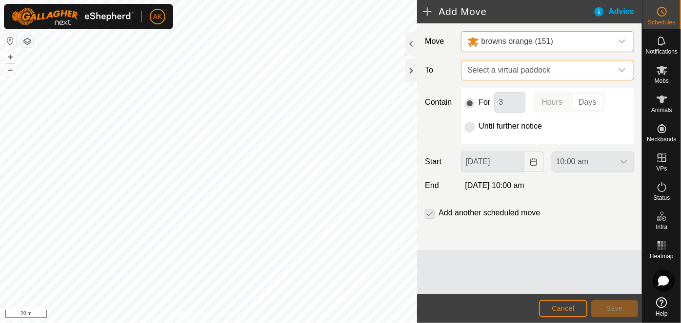
click at [472, 76] on span "Select a virtual paddock" at bounding box center [537, 70] width 149 height 20
click at [515, 73] on span "Select a virtual paddock" at bounding box center [537, 70] width 149 height 20
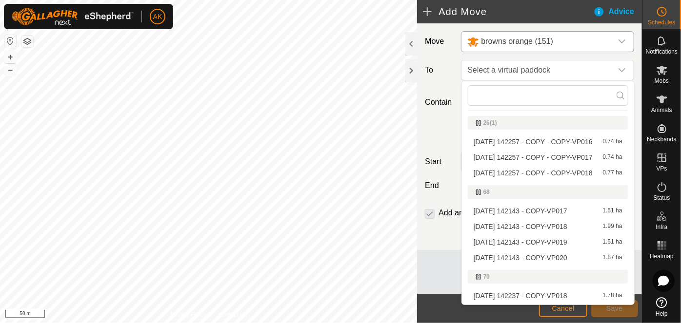
scroll to position [88, 0]
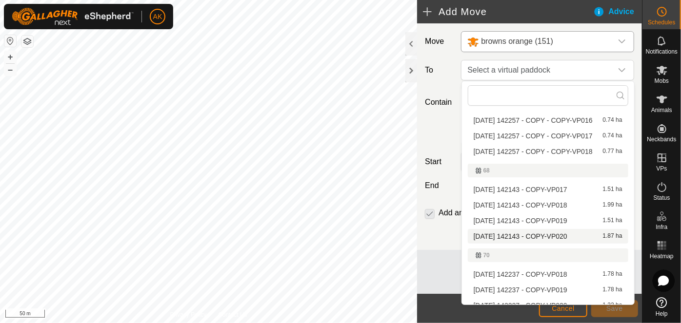
click at [513, 236] on li "[DATE] 142143 - COPY-VP020 1.87 ha" at bounding box center [548, 236] width 160 height 15
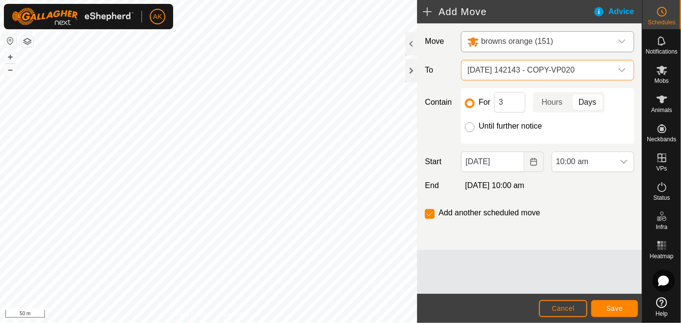
click at [471, 125] on input "Until further notice" at bounding box center [470, 127] width 10 height 10
radio input "true"
checkbox input "false"
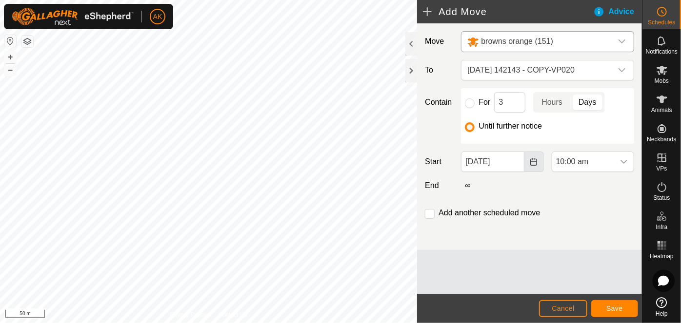
click at [531, 161] on icon "Choose Date" at bounding box center [533, 162] width 8 height 8
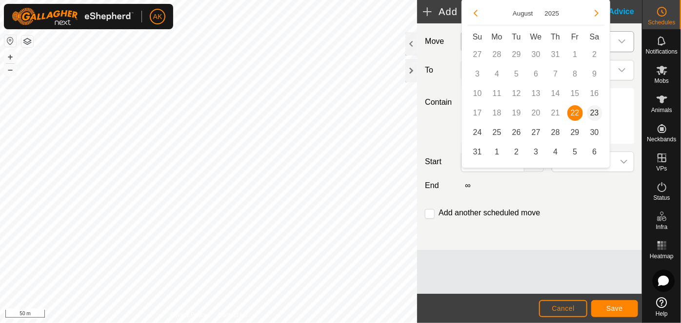
click at [594, 112] on span "23" at bounding box center [594, 113] width 16 height 16
type input "[DATE]"
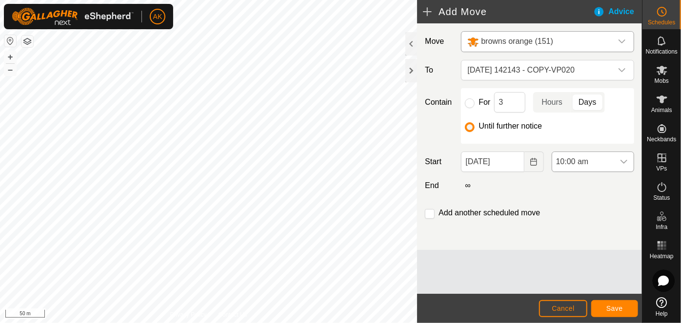
click at [624, 158] on icon "dropdown trigger" at bounding box center [624, 162] width 8 height 8
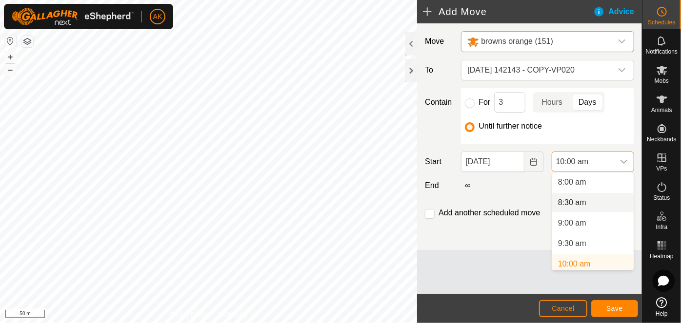
scroll to position [239, 0]
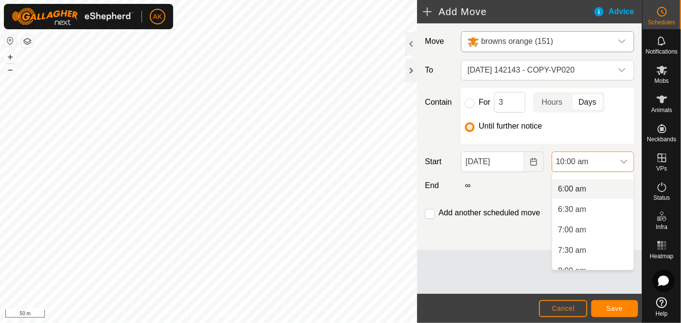
click at [578, 187] on li "6:00 am" at bounding box center [592, 189] width 81 height 20
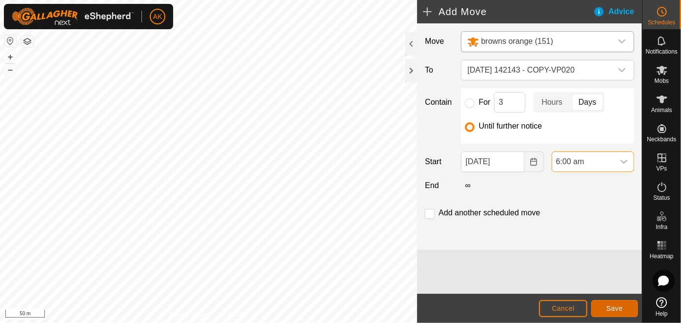
click at [619, 310] on span "Save" at bounding box center [614, 309] width 17 height 8
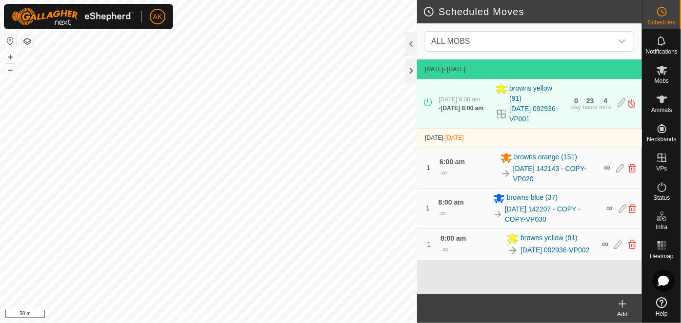
click at [625, 307] on icon at bounding box center [622, 304] width 12 height 12
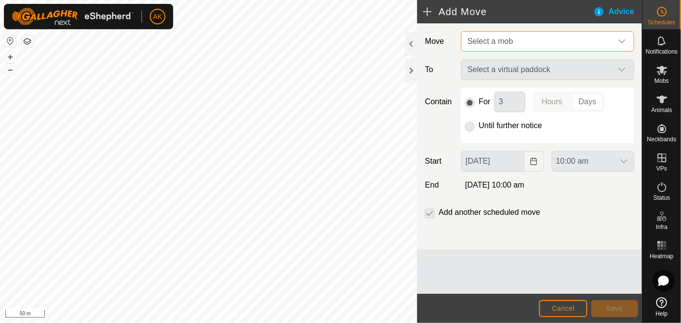
click at [506, 37] on span "Select a mob" at bounding box center [489, 41] width 45 height 8
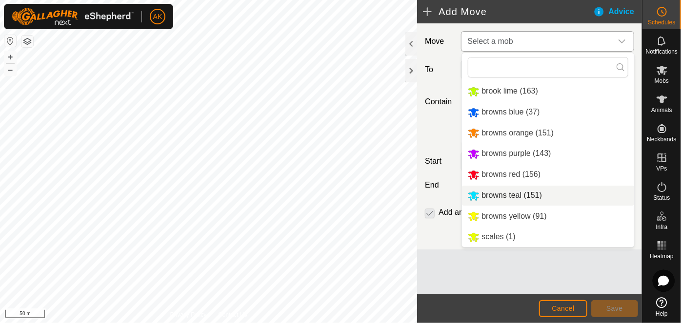
click at [490, 198] on li "browns teal (151)" at bounding box center [548, 196] width 172 height 20
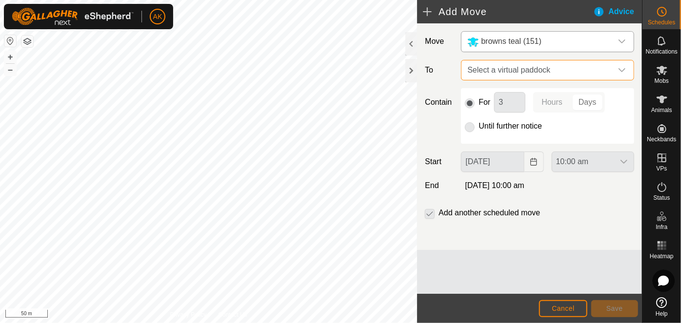
click at [515, 68] on span "Select a virtual paddock" at bounding box center [537, 70] width 149 height 20
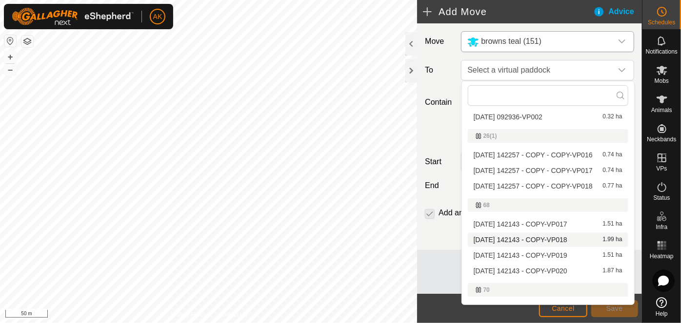
scroll to position [44, 0]
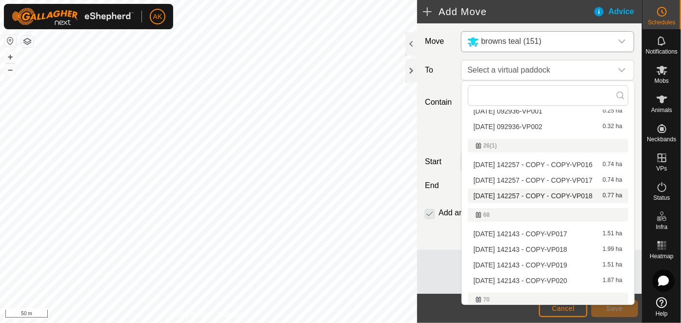
click at [511, 195] on li "[DATE] 142257 - COPY - COPY-VP018 0.77 ha" at bounding box center [548, 196] width 160 height 15
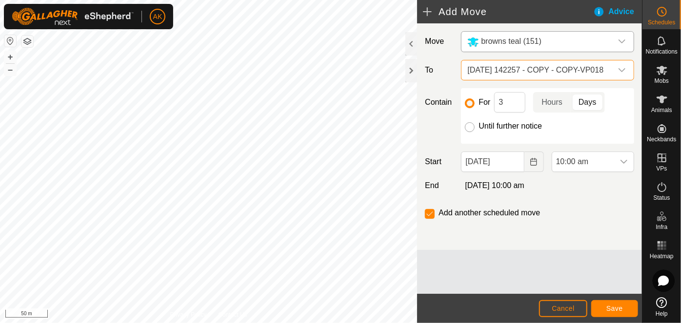
click at [469, 128] on input "Until further notice" at bounding box center [470, 127] width 10 height 10
radio input "true"
checkbox input "false"
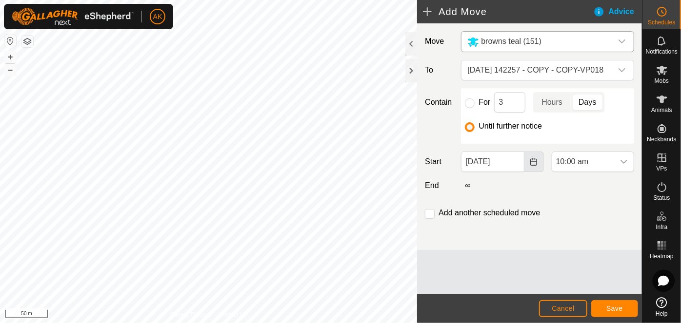
click at [528, 164] on button "Choose Date" at bounding box center [534, 162] width 20 height 20
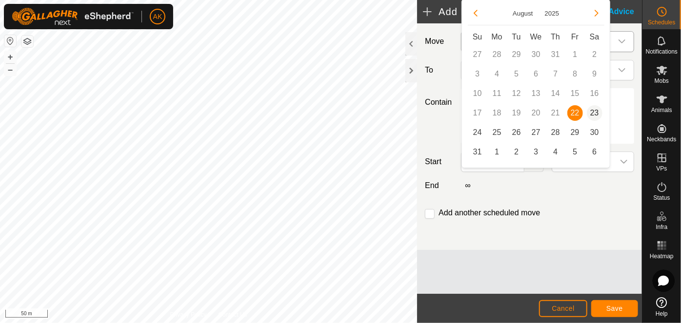
click at [588, 116] on span "23" at bounding box center [594, 113] width 16 height 16
type input "[DATE]"
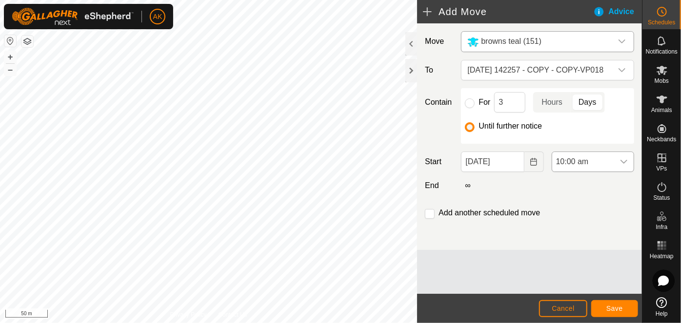
click at [588, 163] on span "10:00 am" at bounding box center [583, 162] width 62 height 20
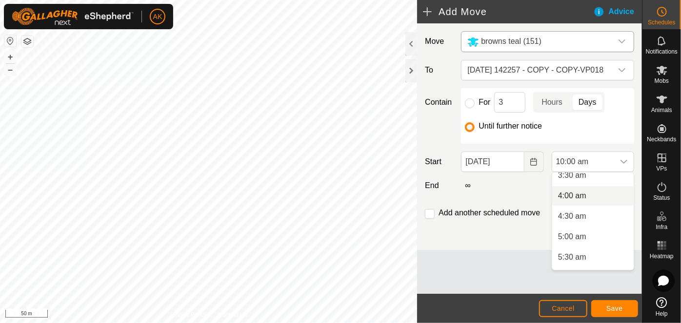
click at [580, 195] on li "4:00 am" at bounding box center [592, 196] width 81 height 20
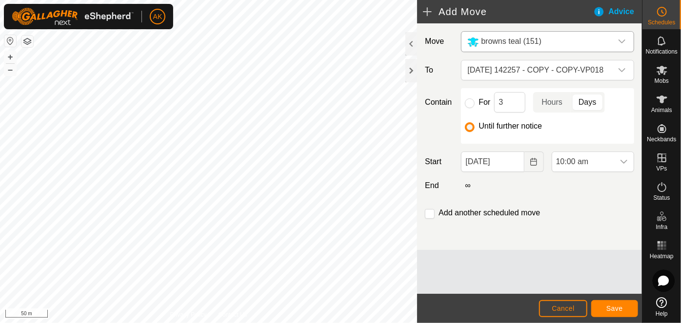
scroll to position [332, 0]
click at [621, 310] on span "Save" at bounding box center [614, 309] width 17 height 8
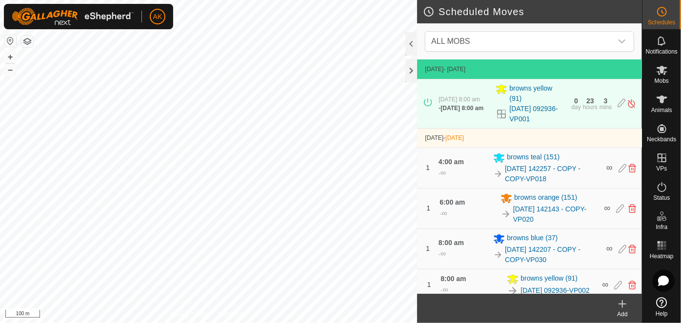
click at [624, 307] on icon at bounding box center [622, 304] width 12 height 12
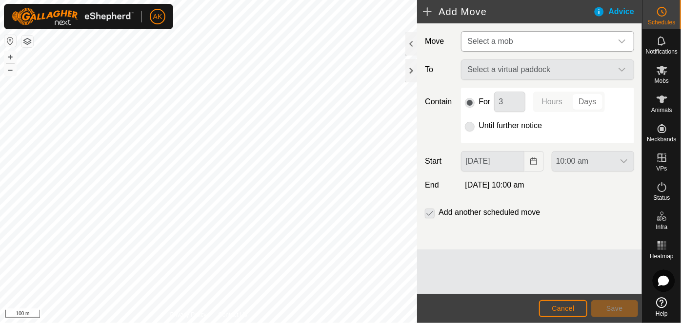
click at [507, 43] on span "Select a mob" at bounding box center [489, 41] width 45 height 8
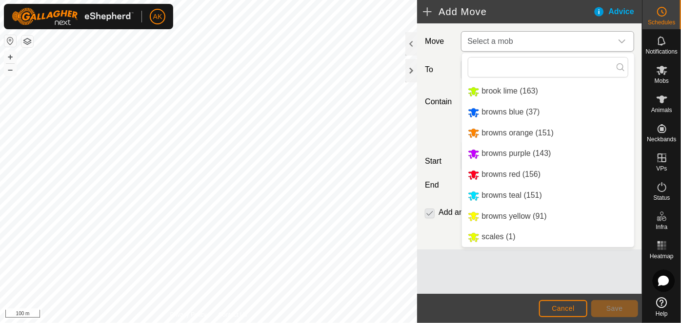
click at [498, 154] on li "browns purple (143)" at bounding box center [548, 154] width 172 height 20
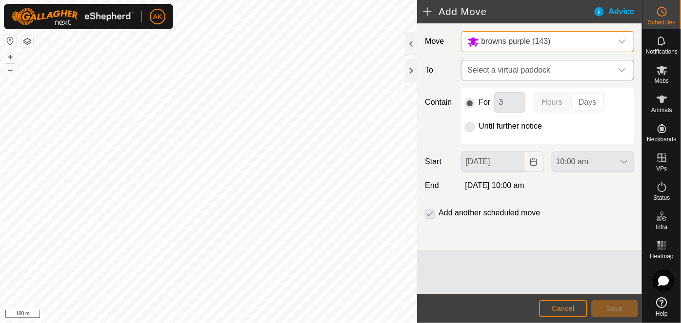
click at [514, 68] on span "Select a virtual paddock" at bounding box center [537, 70] width 149 height 20
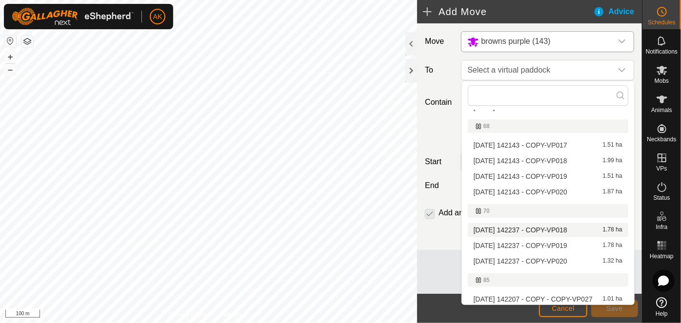
scroll to position [177, 0]
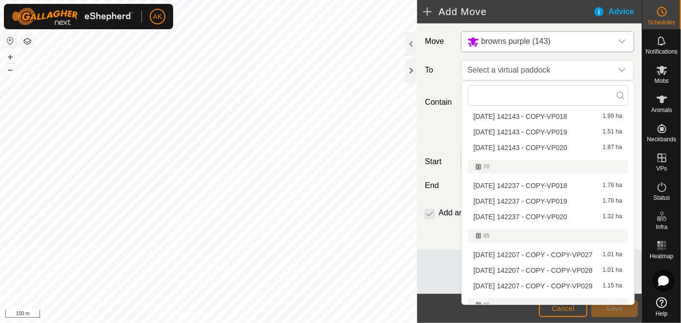
click at [519, 215] on li "[DATE] 142237 - COPY-VP020 1.32 ha" at bounding box center [548, 217] width 160 height 15
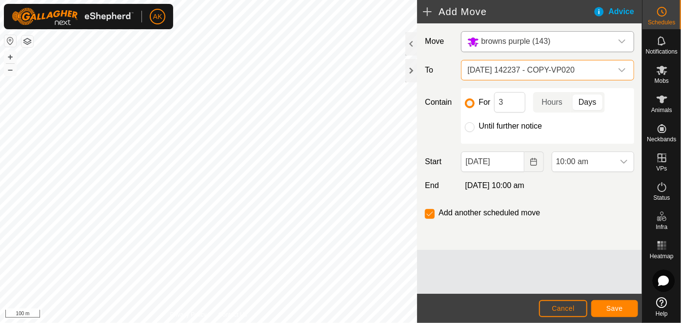
click at [474, 129] on div at bounding box center [470, 127] width 10 height 10
click at [470, 127] on input "Until further notice" at bounding box center [470, 127] width 10 height 10
radio input "true"
checkbox input "false"
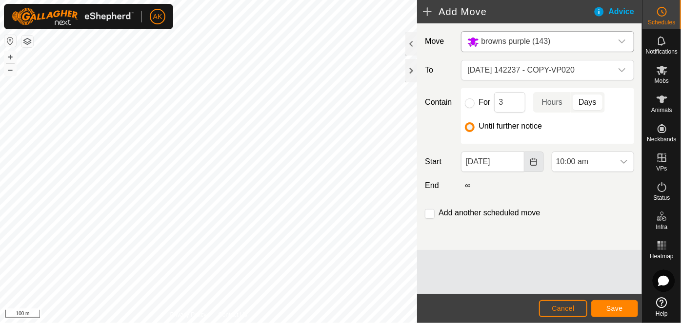
click at [529, 161] on button "Choose Date" at bounding box center [534, 162] width 20 height 20
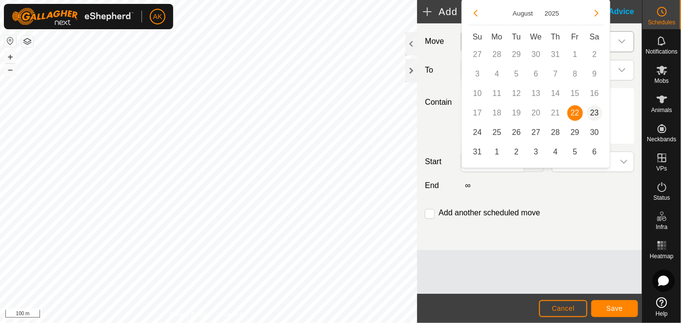
click at [593, 111] on span "23" at bounding box center [594, 113] width 16 height 16
type input "[DATE]"
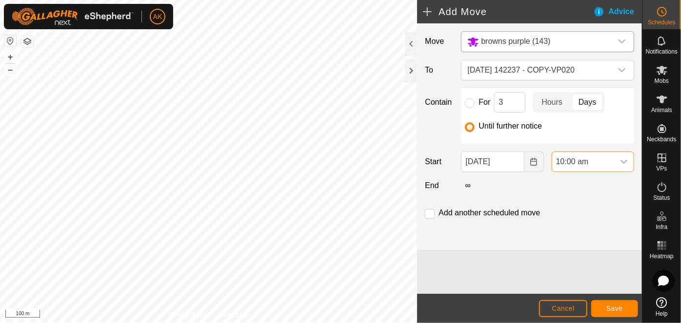
click at [602, 162] on span "10:00 am" at bounding box center [583, 162] width 62 height 20
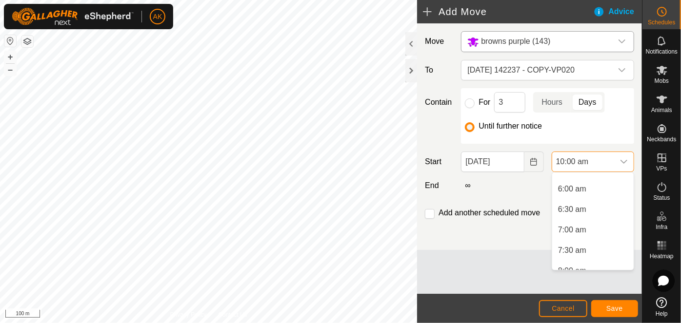
scroll to position [195, 0]
click at [577, 191] on li "5:00 am" at bounding box center [592, 193] width 81 height 20
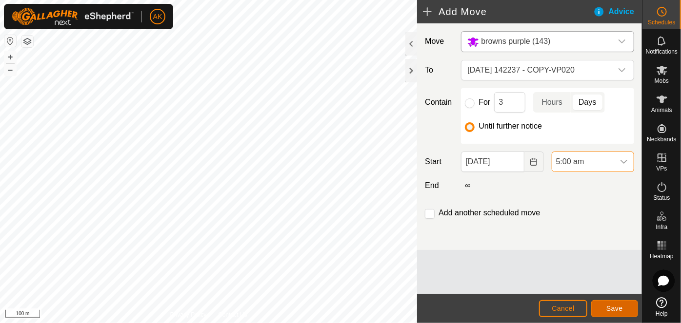
click at [615, 305] on span "Save" at bounding box center [614, 309] width 17 height 8
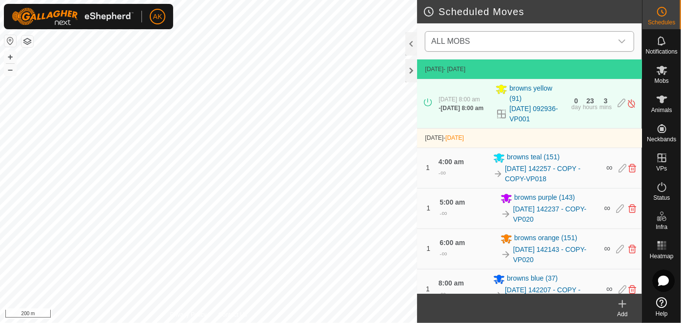
click at [619, 38] on icon "dropdown trigger" at bounding box center [622, 42] width 8 height 8
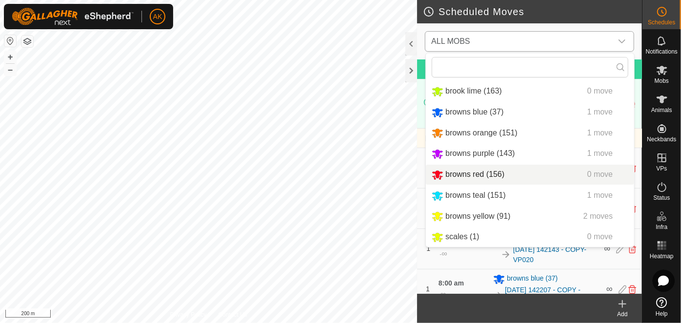
click at [457, 174] on li "browns red (156) 0 move" at bounding box center [530, 175] width 208 height 20
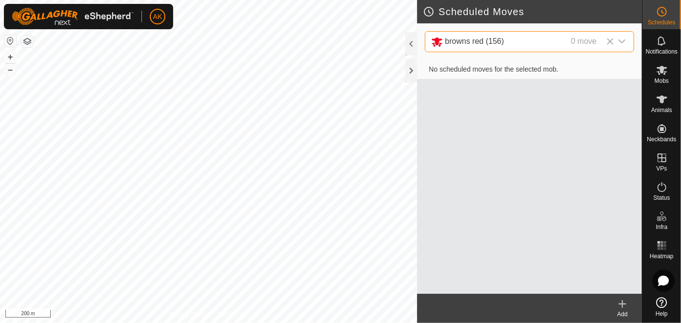
click at [485, 42] on span "browns red (156)" at bounding box center [474, 41] width 59 height 8
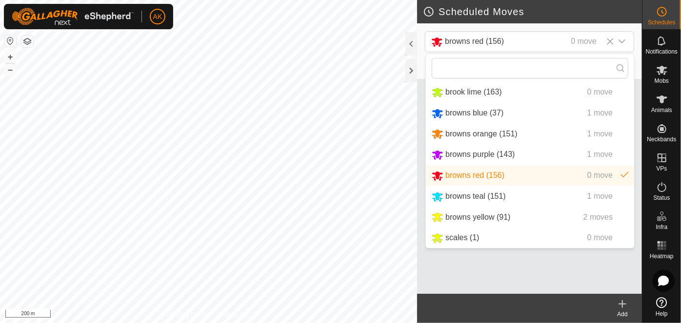
click at [625, 304] on icon at bounding box center [622, 304] width 7 height 0
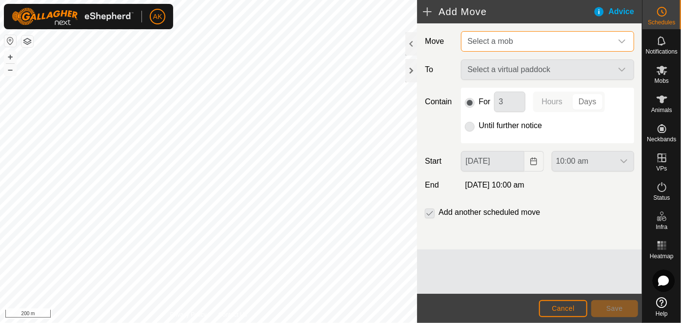
click at [499, 43] on span "Select a mob" at bounding box center [489, 41] width 45 height 8
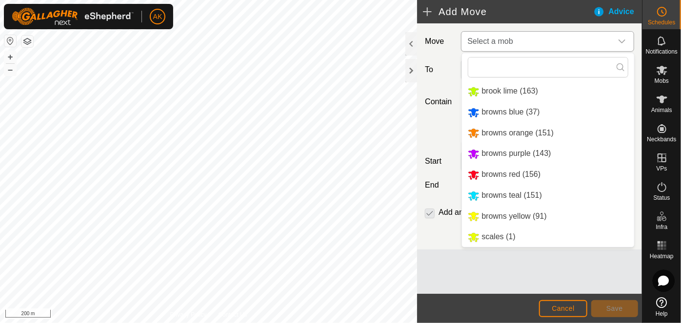
click at [484, 174] on li "browns red (156)" at bounding box center [548, 175] width 172 height 20
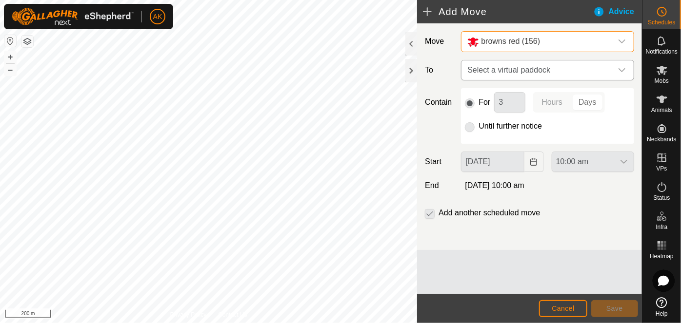
click at [496, 66] on span "Select a virtual paddock" at bounding box center [537, 70] width 149 height 20
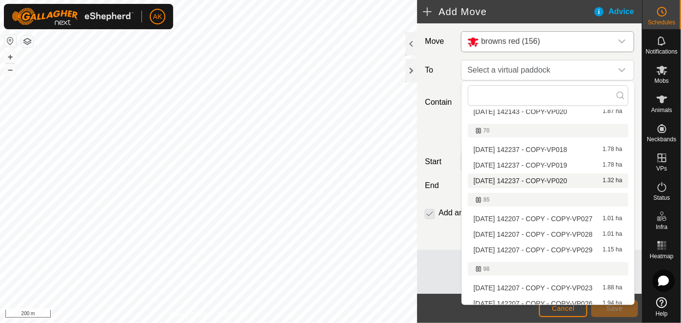
scroll to position [221, 0]
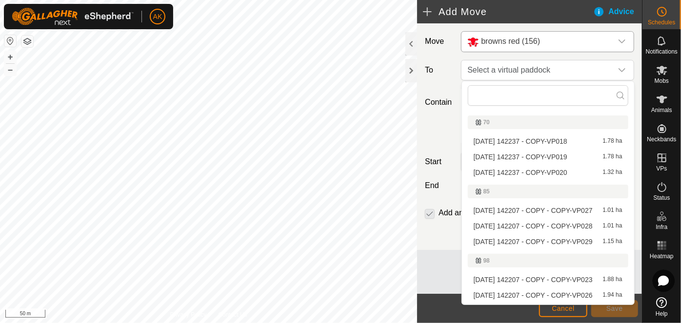
click at [509, 241] on li "2025-08-12 142207 - COPY - COPY-VP029 1.15 ha" at bounding box center [548, 242] width 160 height 15
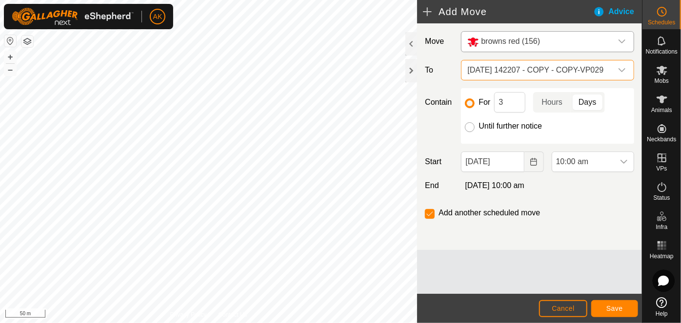
click at [468, 128] on input "Until further notice" at bounding box center [470, 127] width 10 height 10
radio input "true"
checkbox input "false"
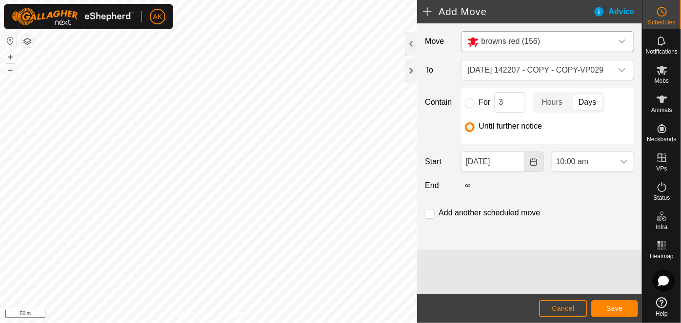
click at [528, 164] on button "Choose Date" at bounding box center [534, 162] width 20 height 20
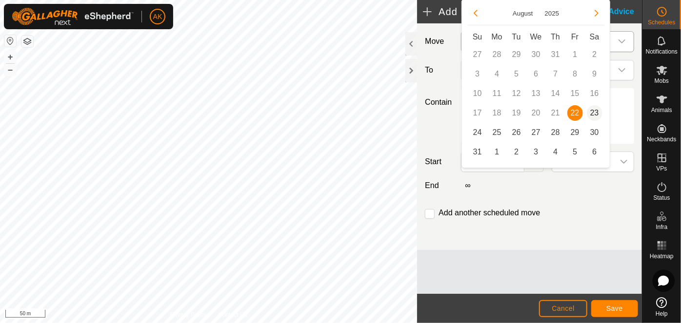
click at [589, 113] on span "23" at bounding box center [594, 113] width 16 height 16
type input "23 Aug, 2025"
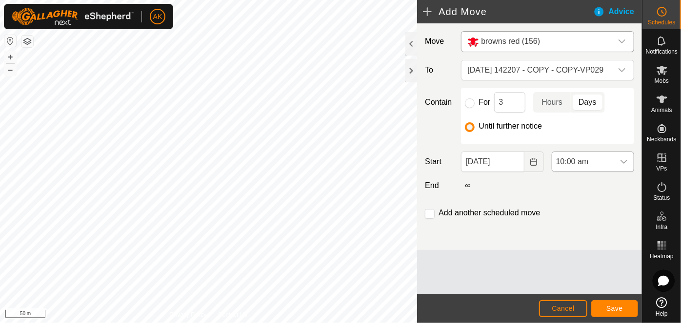
click at [596, 160] on span "10:00 am" at bounding box center [583, 162] width 62 height 20
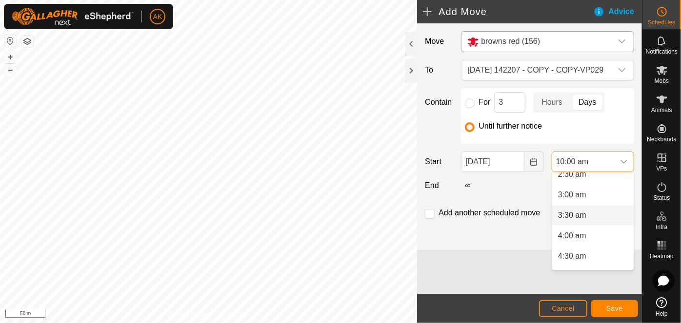
scroll to position [98, 0]
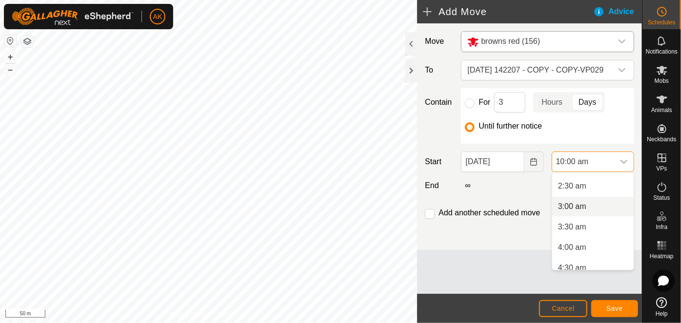
click at [578, 203] on li "3:00 am" at bounding box center [592, 207] width 81 height 20
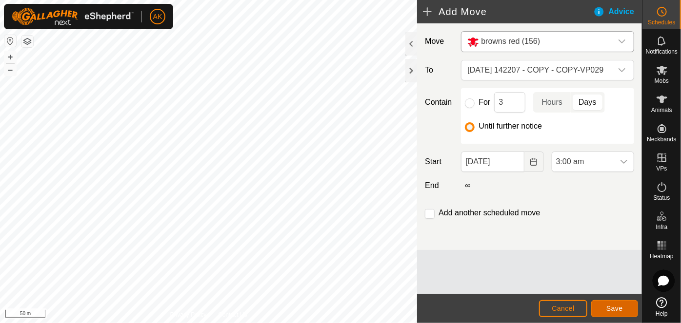
click at [608, 306] on span "Save" at bounding box center [614, 309] width 17 height 8
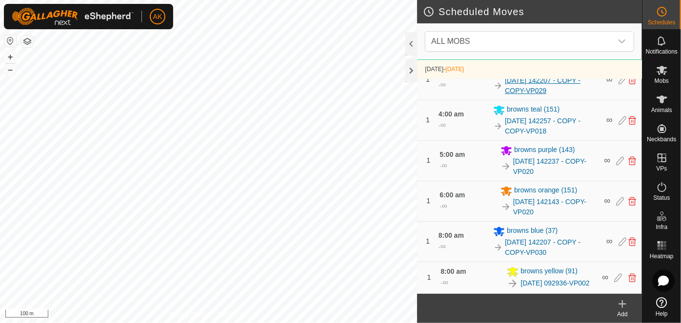
scroll to position [89, 0]
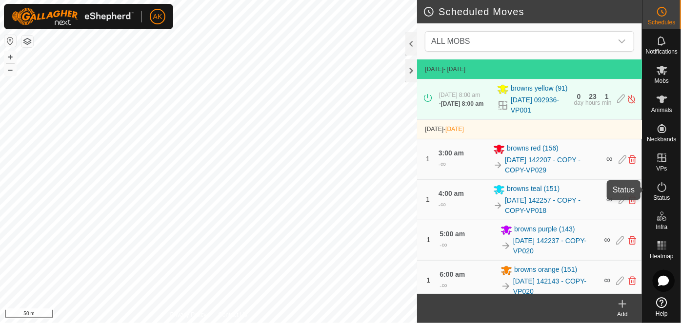
click at [661, 189] on icon at bounding box center [662, 187] width 12 height 12
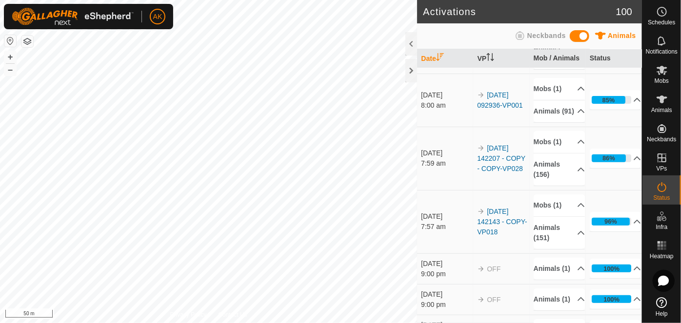
scroll to position [177, 0]
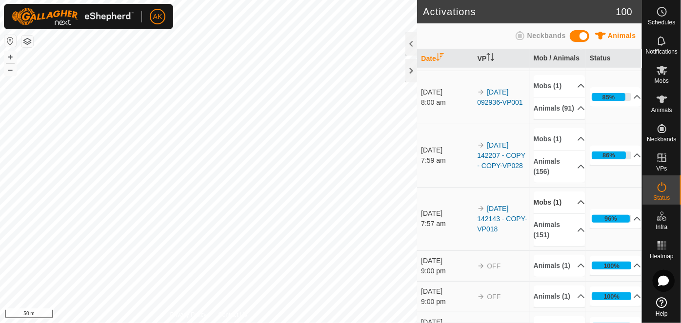
click at [548, 214] on p-accordion-header "Mobs (1)" at bounding box center [559, 203] width 52 height 22
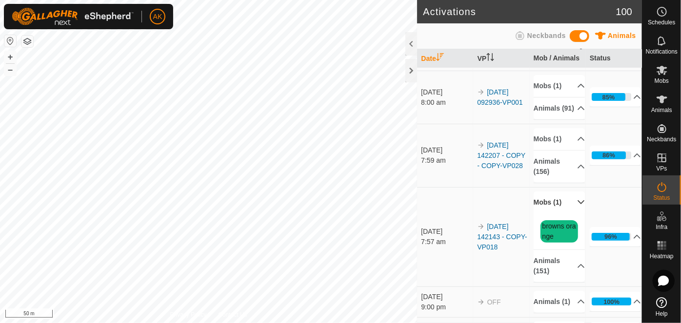
click at [548, 214] on p-accordion-header "Mobs (1)" at bounding box center [559, 203] width 52 height 22
